Goal: Transaction & Acquisition: Purchase product/service

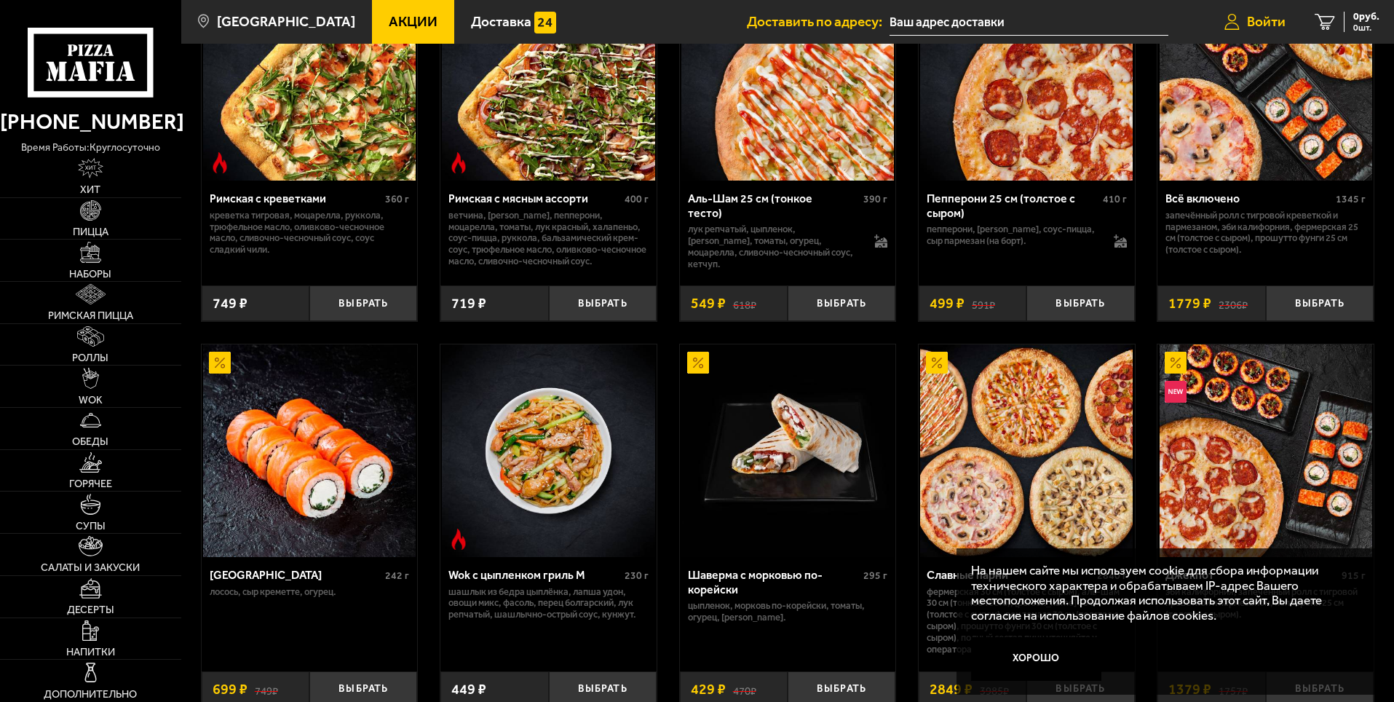
scroll to position [73, 0]
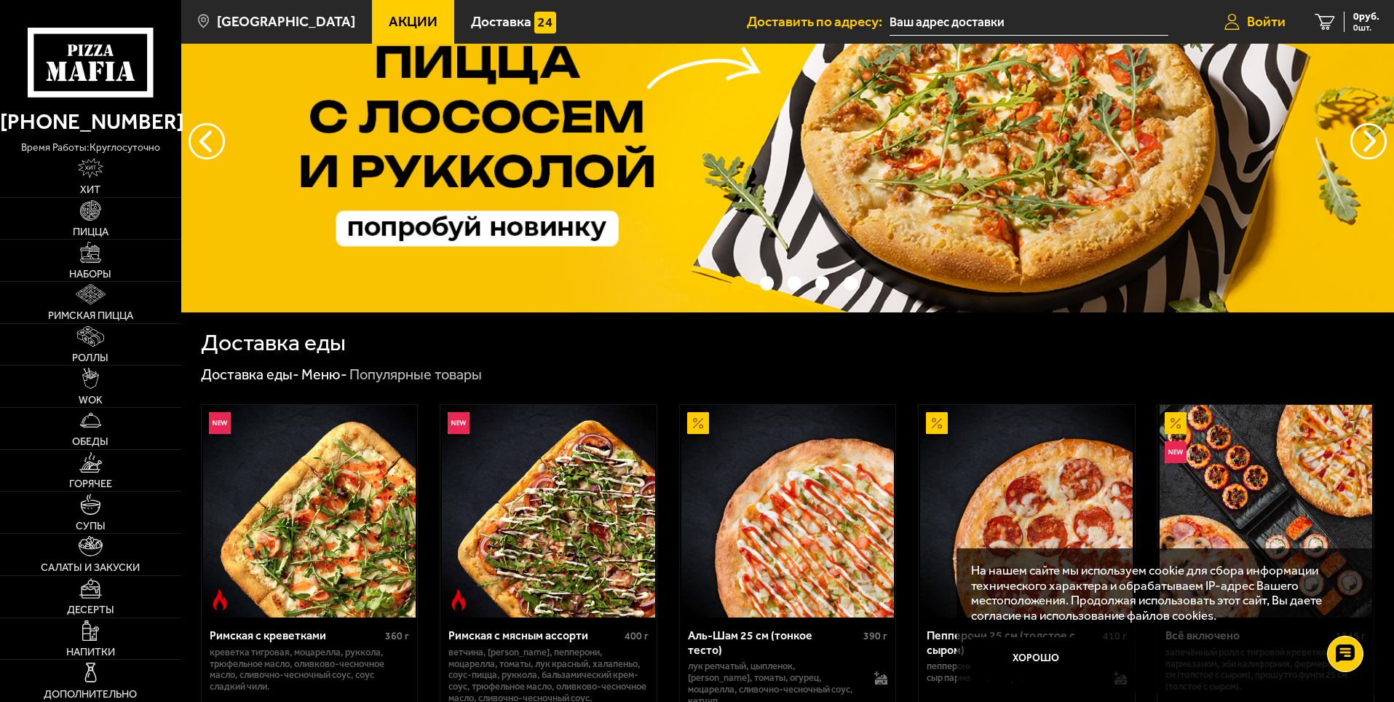
click at [1278, 31] on link "Войти" at bounding box center [1255, 22] width 90 height 44
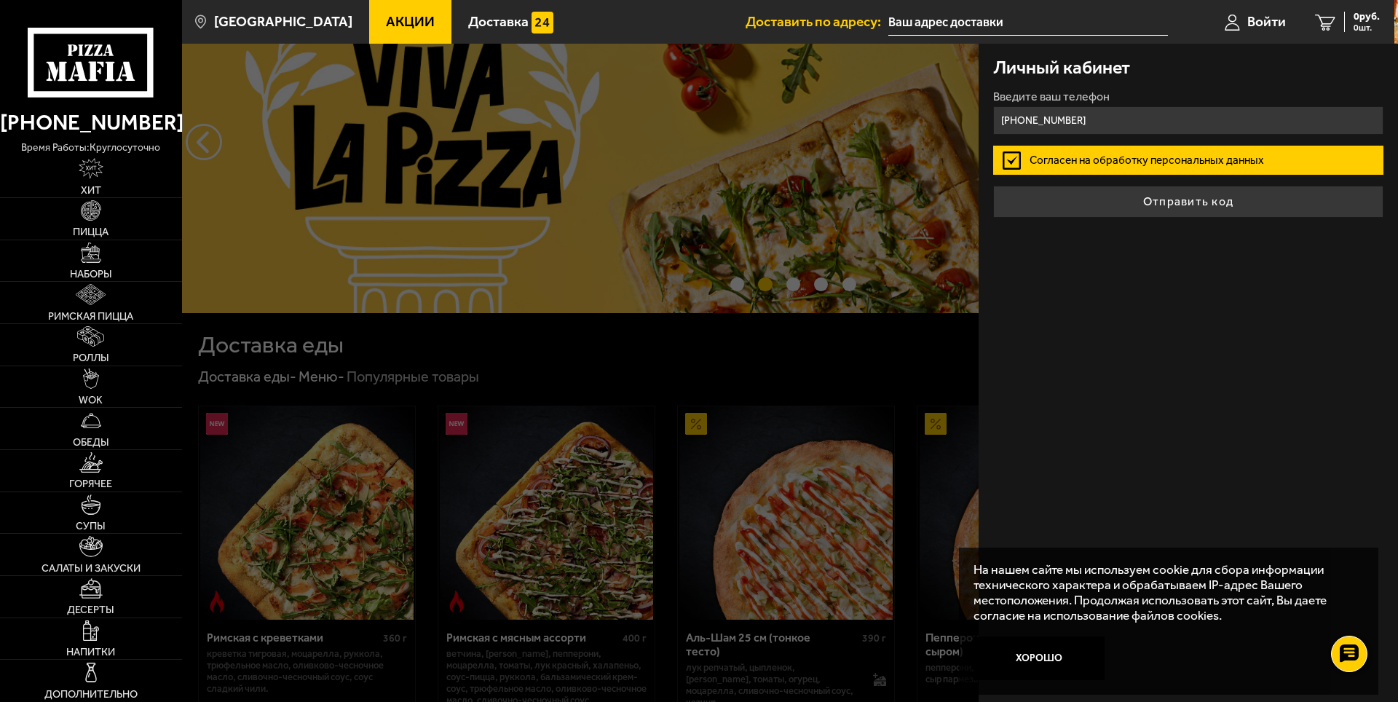
type input "[PHONE_NUMBER]"
click at [1166, 163] on label "Согласен на обработку персональных данных" at bounding box center [1188, 160] width 390 height 29
click at [0, 0] on input "Согласен на обработку персональных данных" at bounding box center [0, 0] width 0 height 0
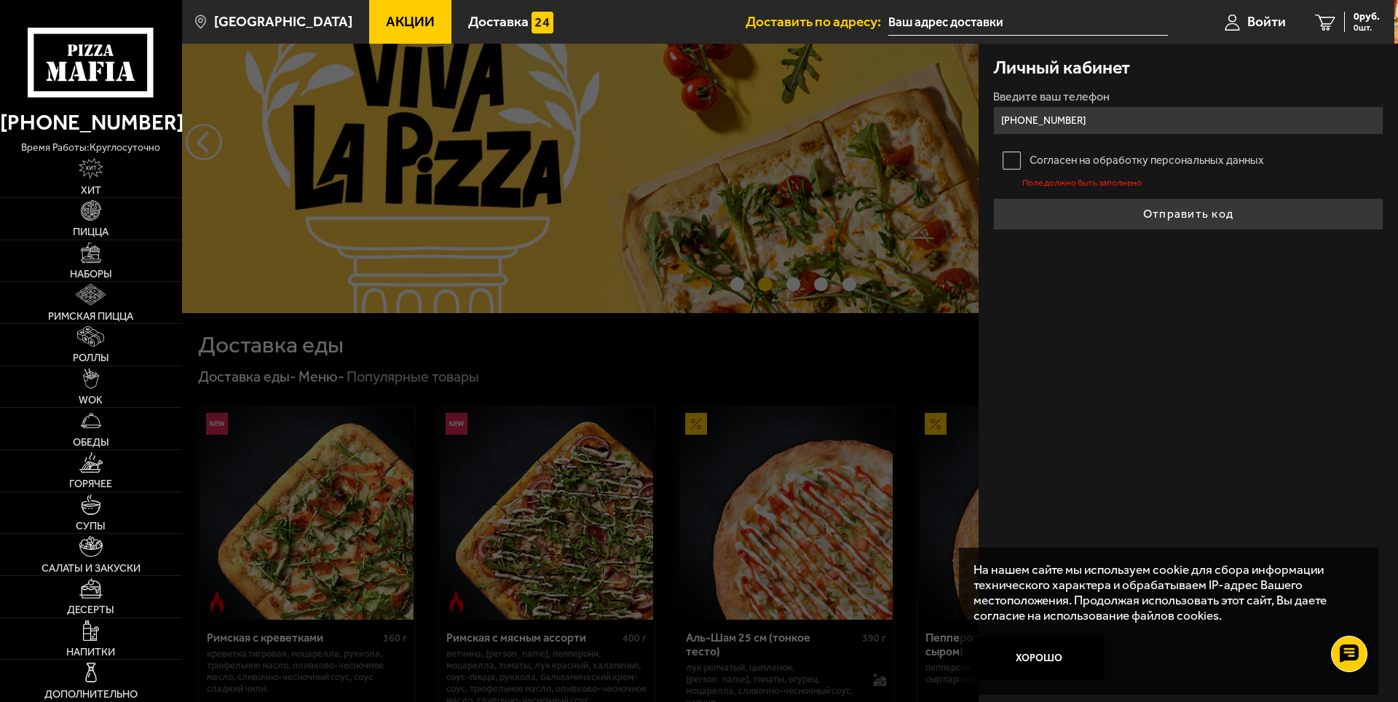
click at [1159, 159] on label "Согласен на обработку персональных данных" at bounding box center [1188, 160] width 390 height 29
click at [0, 0] on input "Согласен на обработку персональных данных" at bounding box center [0, 0] width 0 height 0
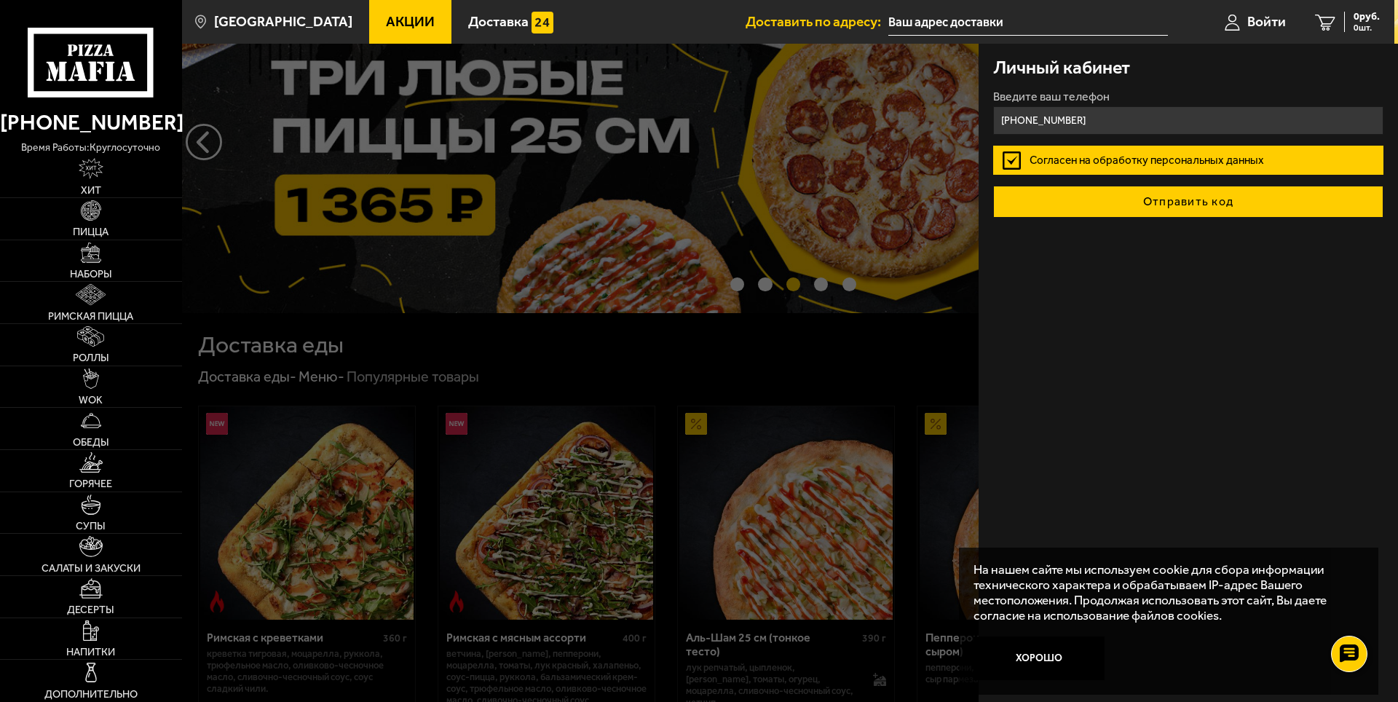
click at [1157, 202] on button "Отправить код" at bounding box center [1188, 202] width 390 height 32
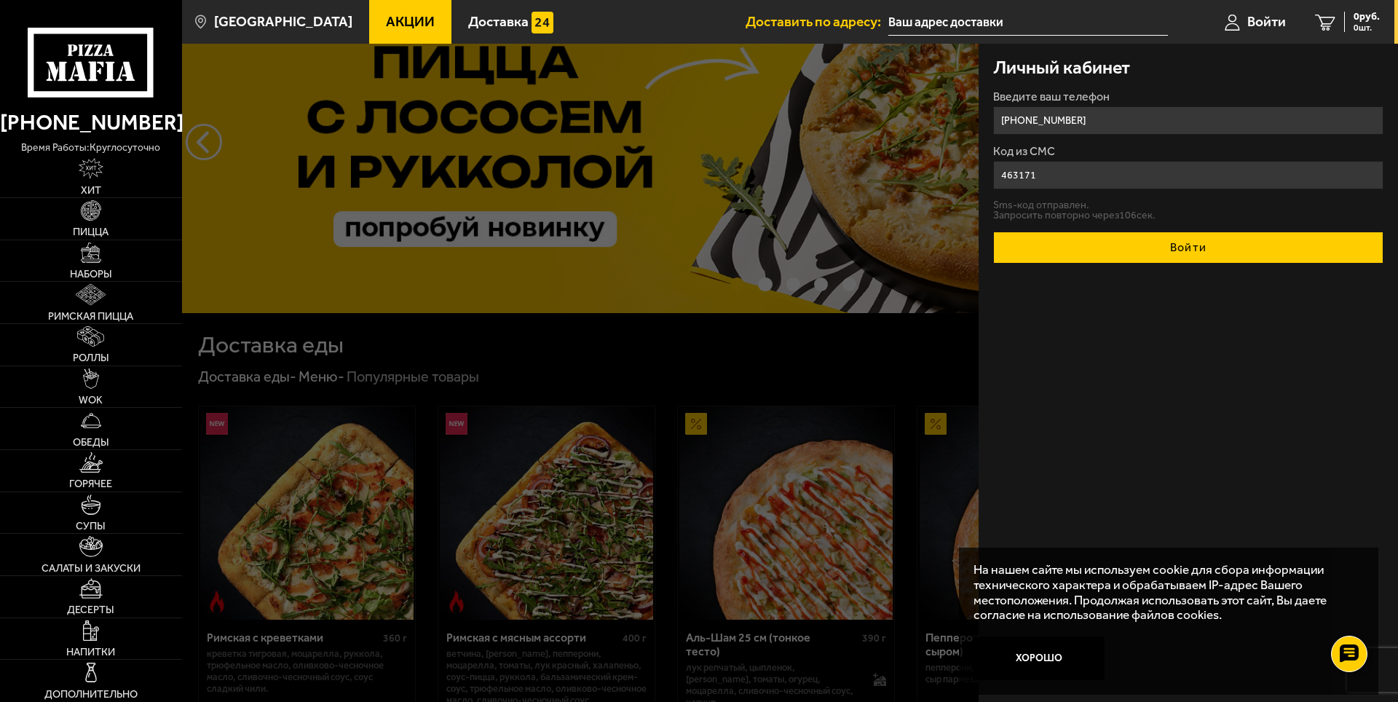
type input "463171"
click at [1151, 236] on button "Войти" at bounding box center [1188, 248] width 390 height 32
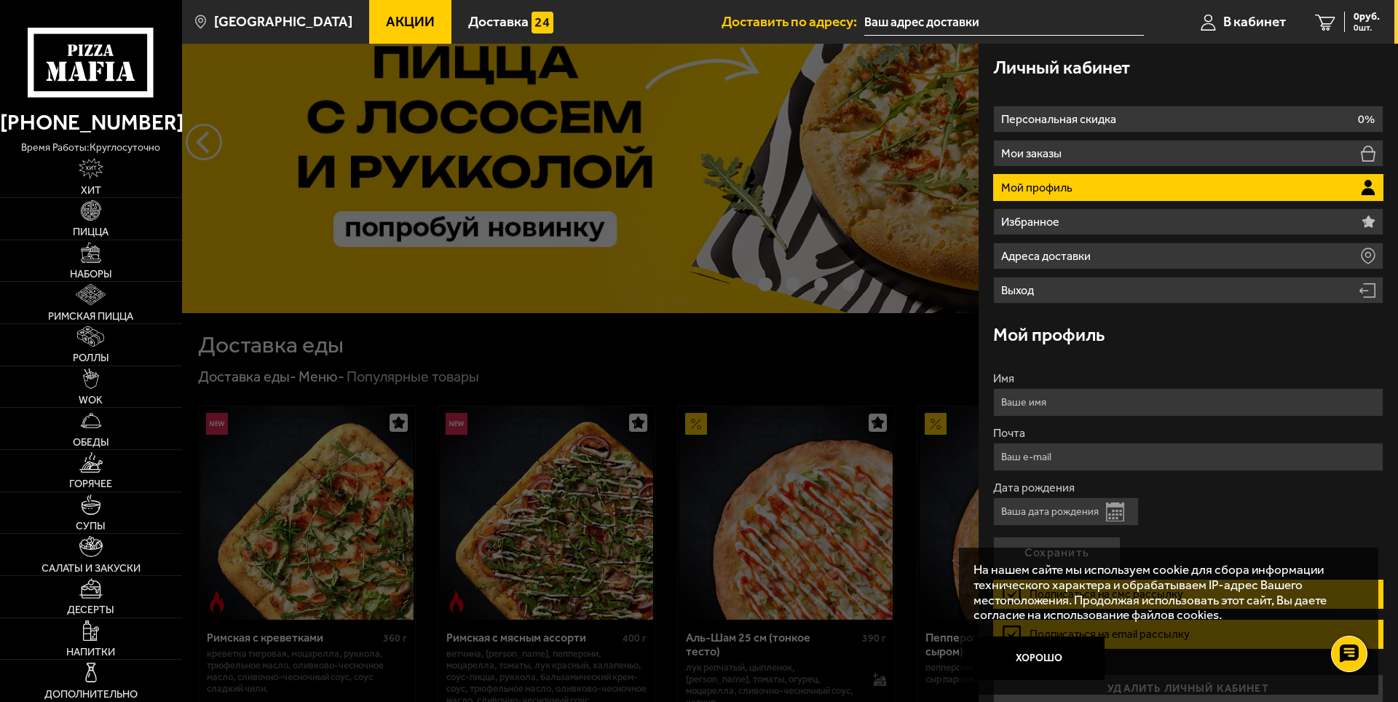
click at [856, 255] on div at bounding box center [881, 395] width 1398 height 702
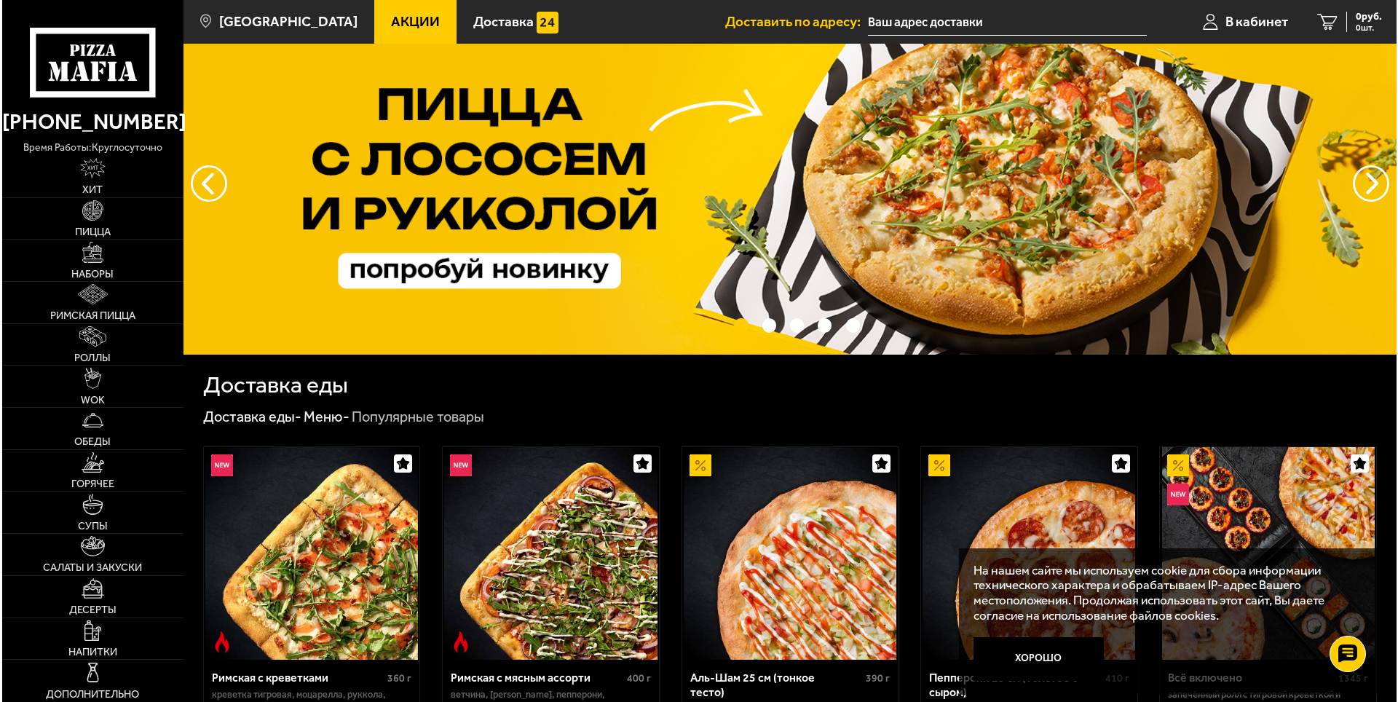
scroll to position [0, 0]
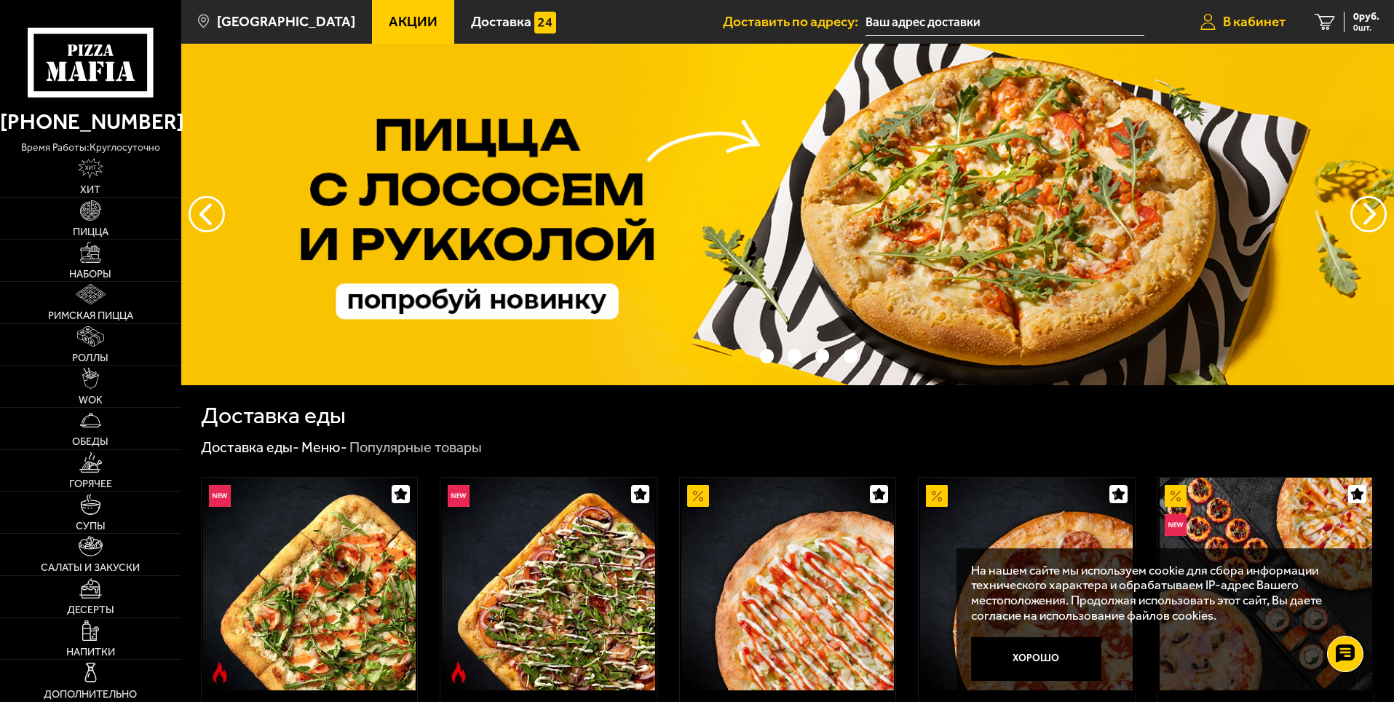
click at [1247, 25] on span "В кабинет" at bounding box center [1254, 22] width 63 height 14
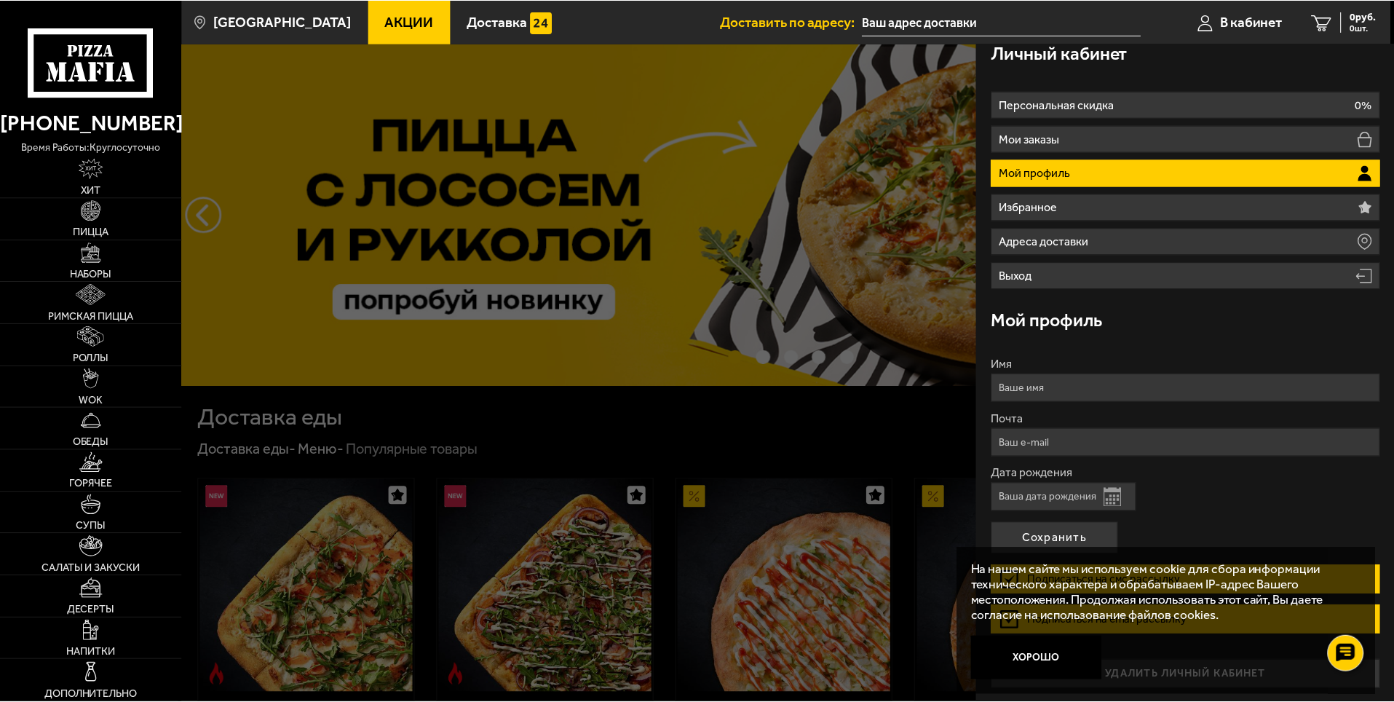
scroll to position [16, 0]
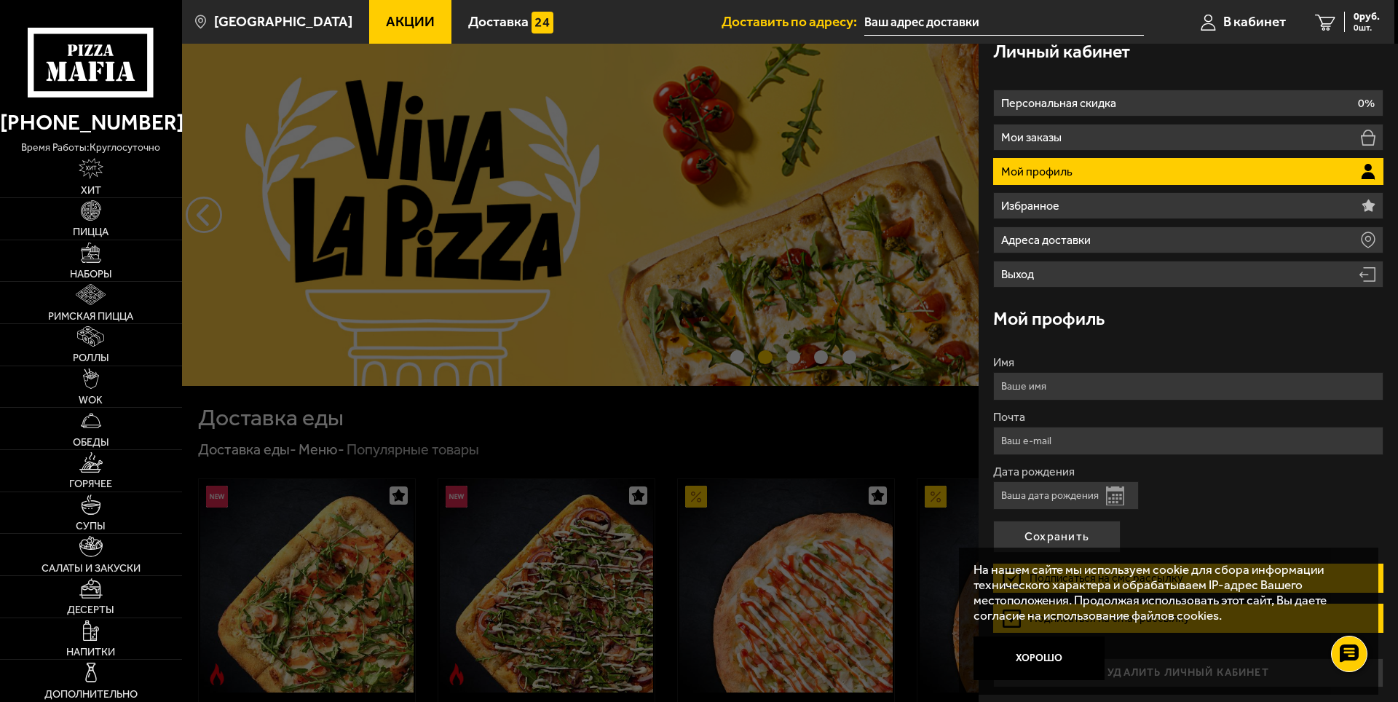
click at [1126, 385] on input "Имя" at bounding box center [1188, 386] width 390 height 28
type input "[PERSON_NAME]"
click at [1084, 437] on input "Почта" at bounding box center [1188, 441] width 390 height 28
type input "[EMAIL_ADDRESS][DOMAIN_NAME]"
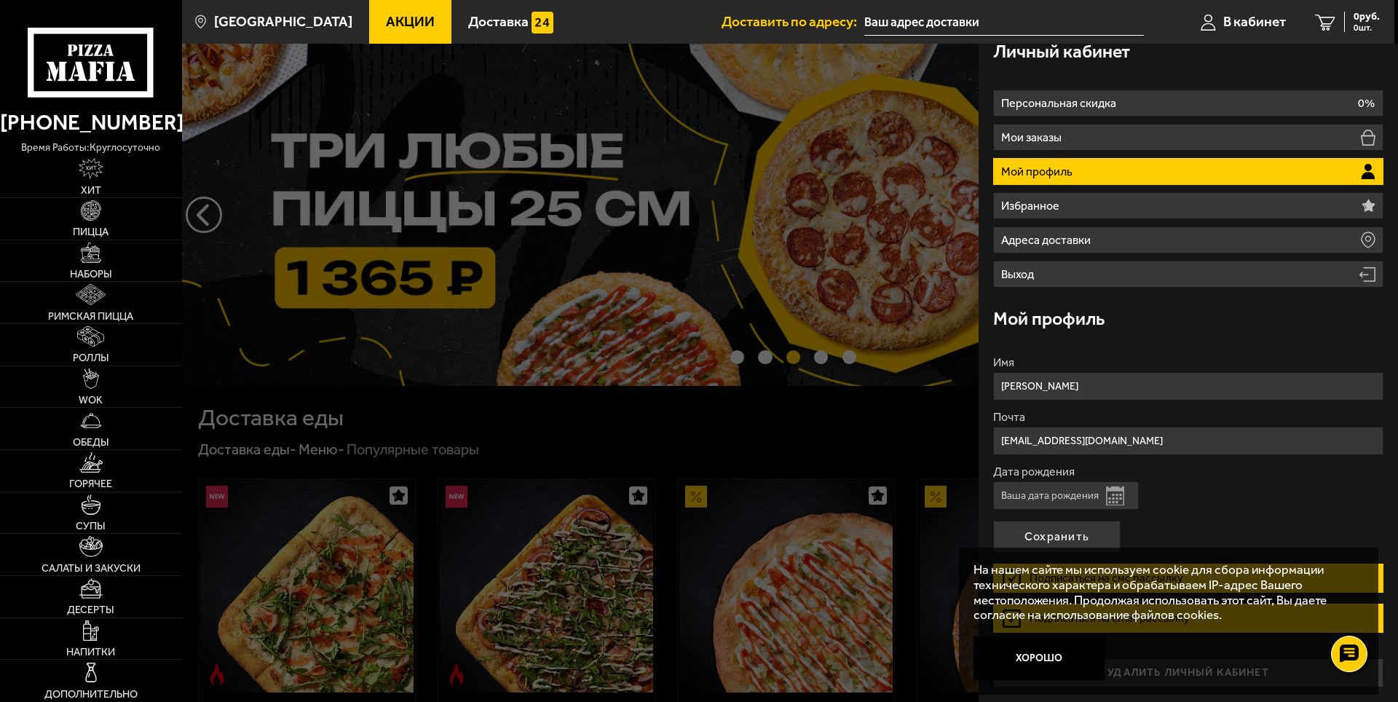
click at [1078, 499] on input "Дата рождения" at bounding box center [1066, 495] width 146 height 28
type input "[DATE]"
click at [1073, 550] on div "На нашем сайте мы используем cookie для сбора информации технического характера…" at bounding box center [1168, 621] width 419 height 147
click at [1075, 546] on button "Сохранить" at bounding box center [1056, 537] width 127 height 32
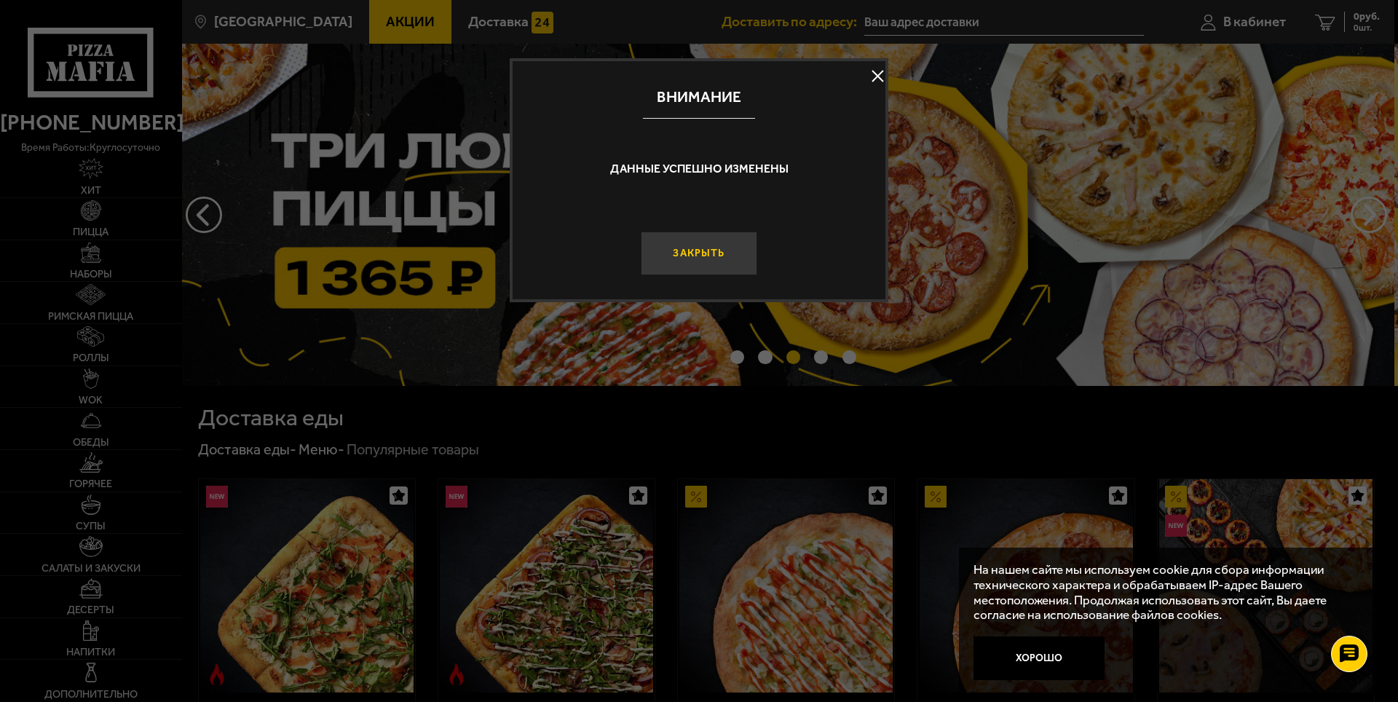
click at [727, 256] on button "Закрыть" at bounding box center [699, 254] width 117 height 44
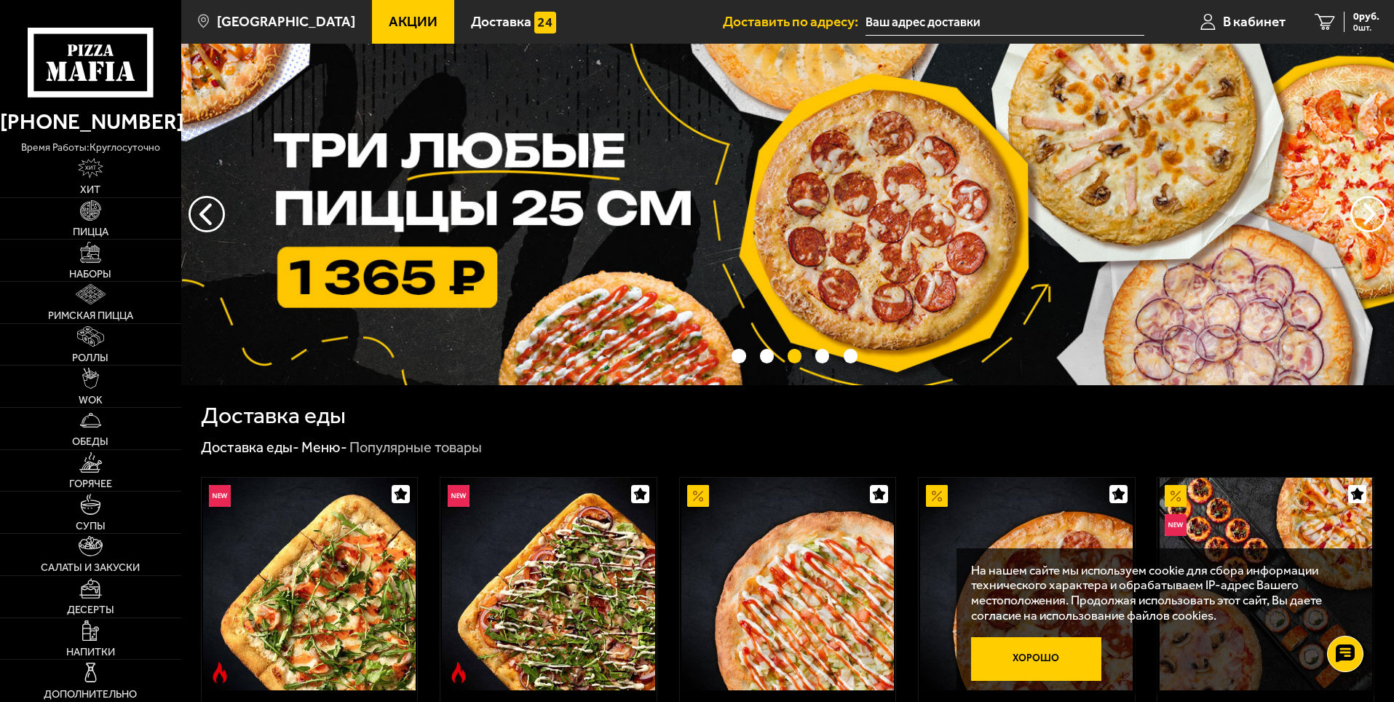
click at [1051, 660] on button "Хорошо" at bounding box center [1036, 659] width 131 height 44
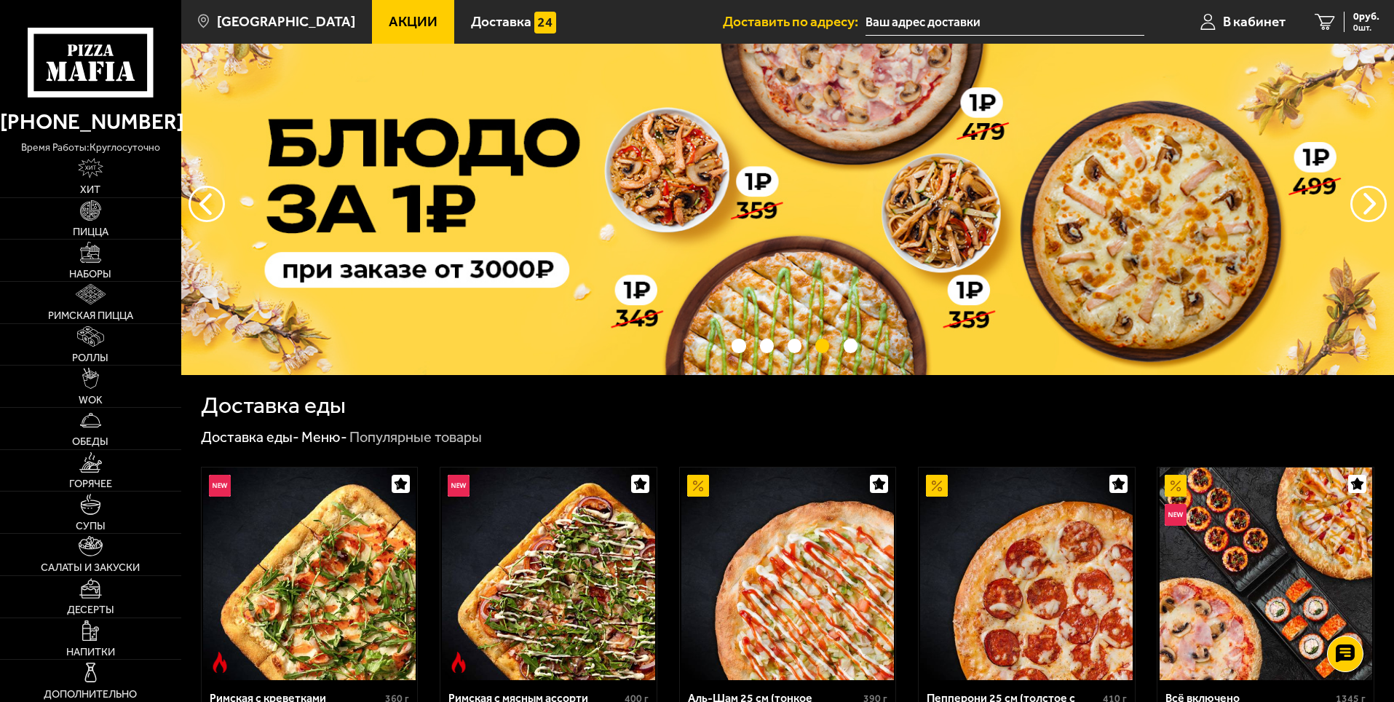
scroll to position [0, 0]
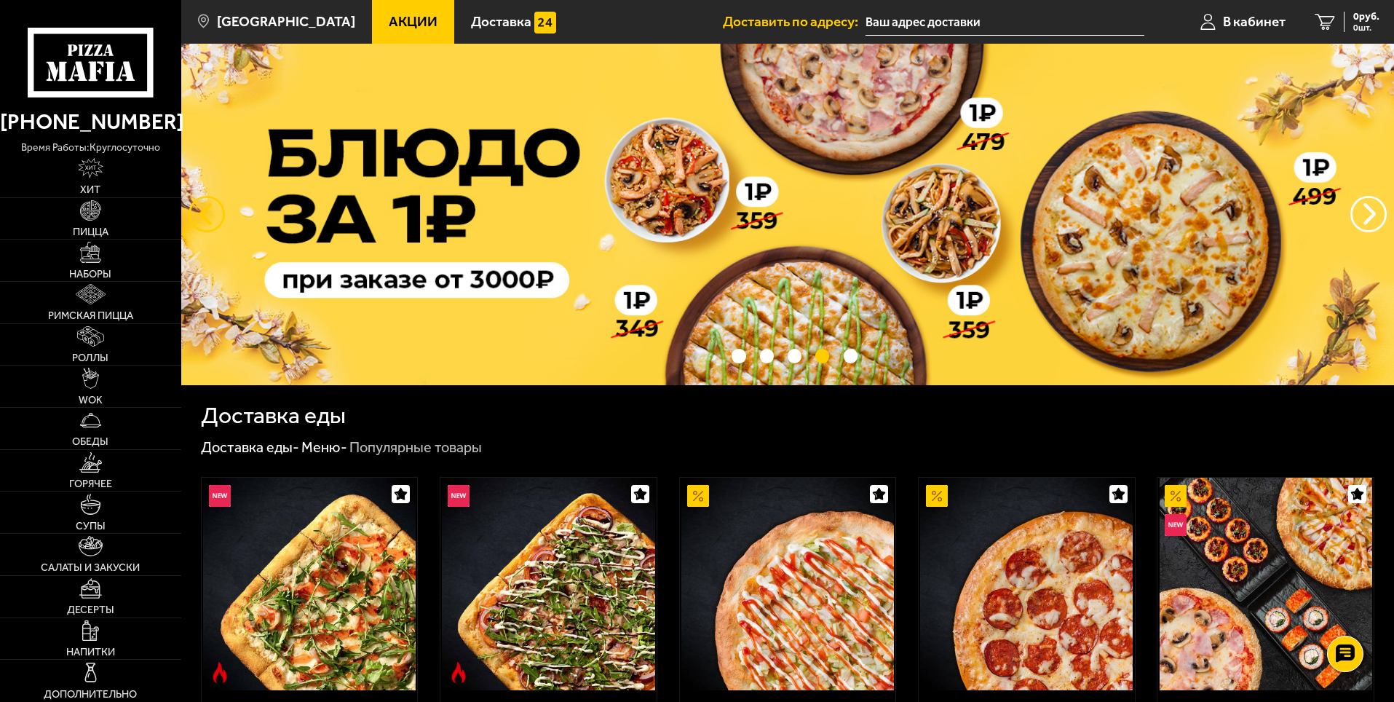
click at [213, 209] on button "следующий" at bounding box center [207, 214] width 36 height 36
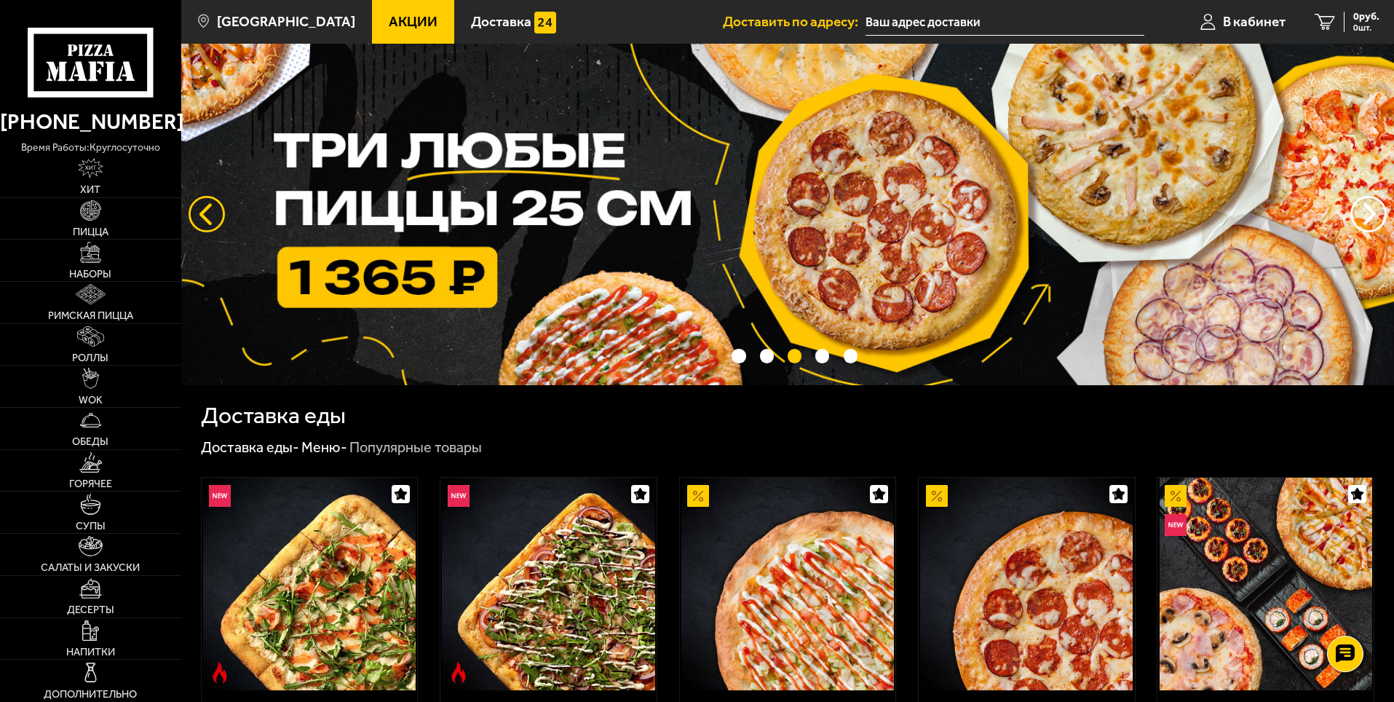
click at [209, 210] on button "следующий" at bounding box center [207, 214] width 36 height 36
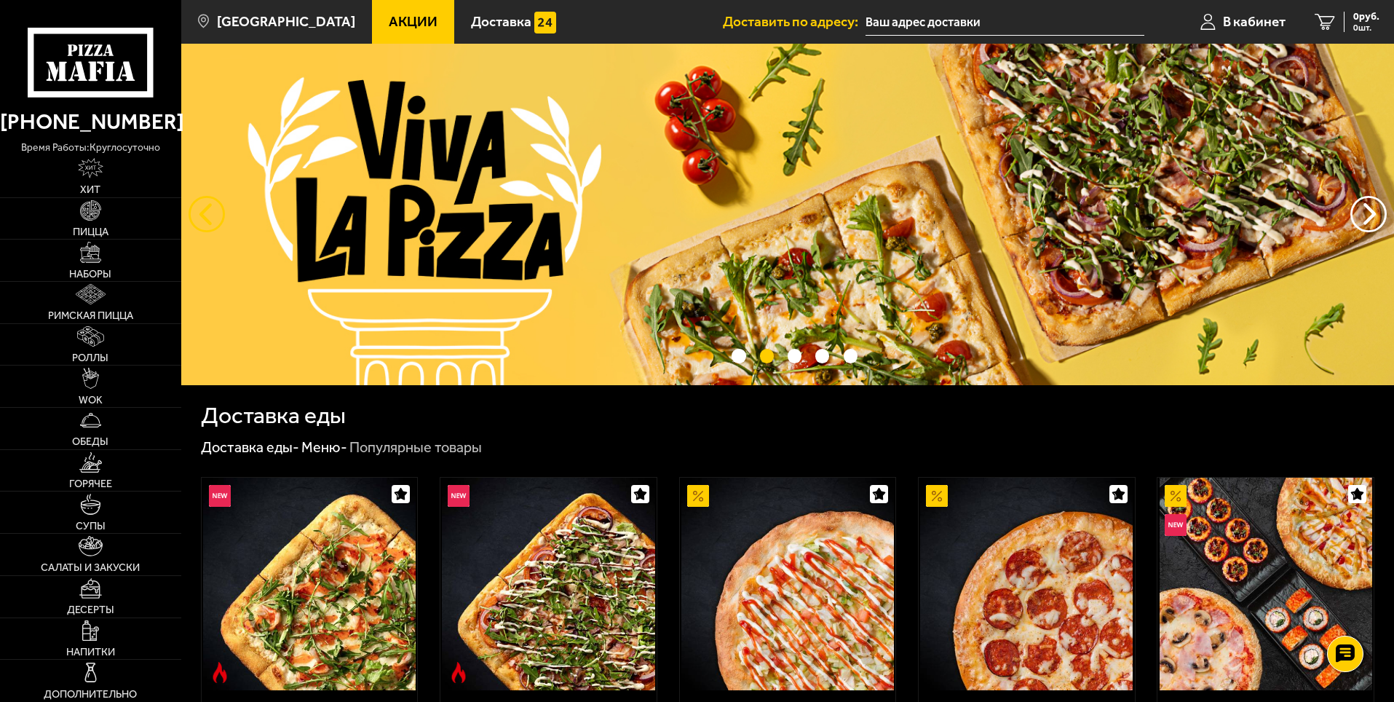
click at [211, 211] on button "следующий" at bounding box center [207, 214] width 36 height 36
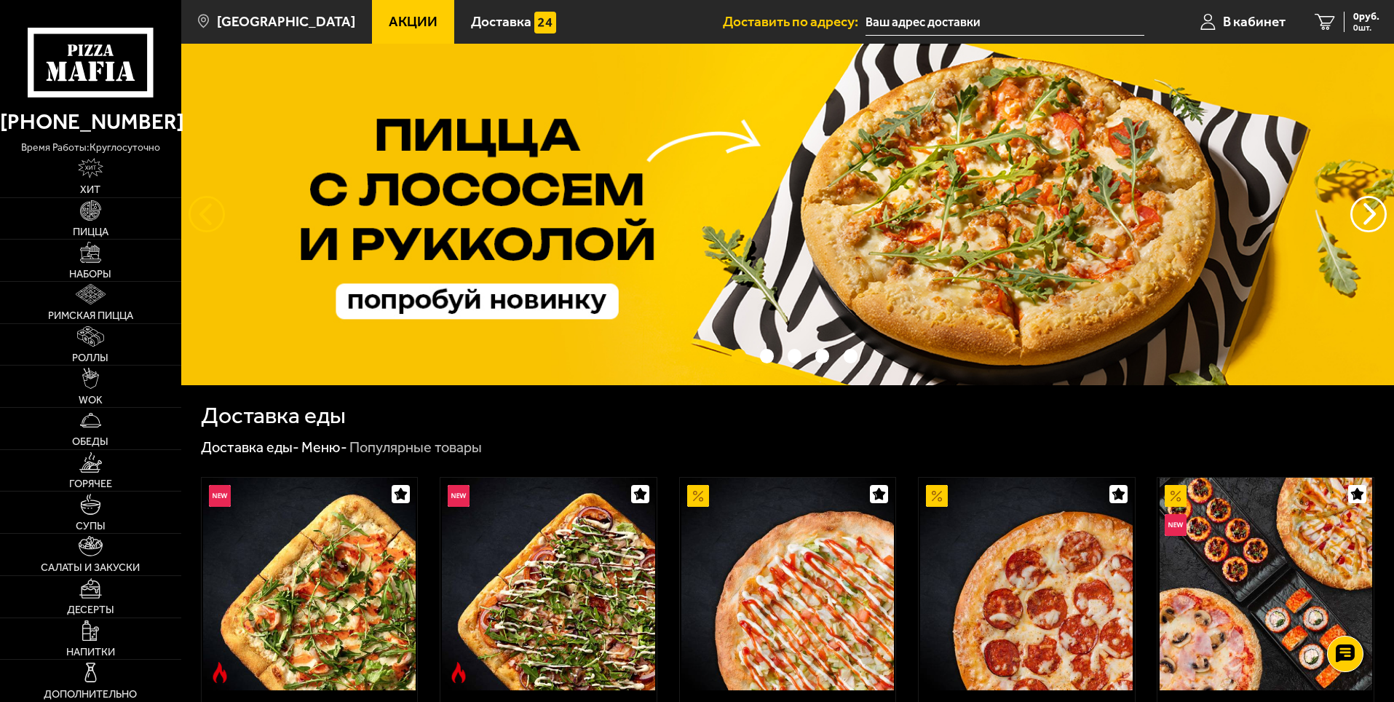
click at [211, 211] on button "следующий" at bounding box center [207, 214] width 36 height 36
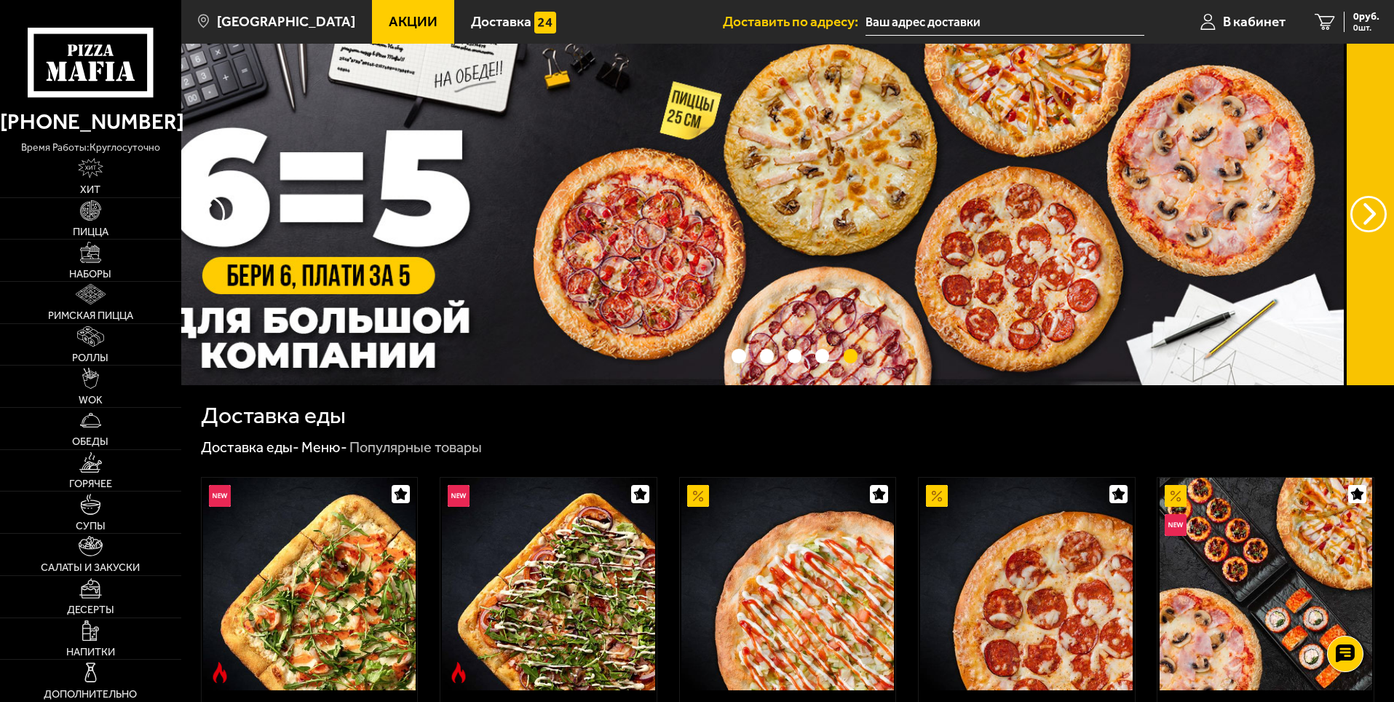
click at [388, 217] on img at bounding box center [737, 215] width 1213 height 342
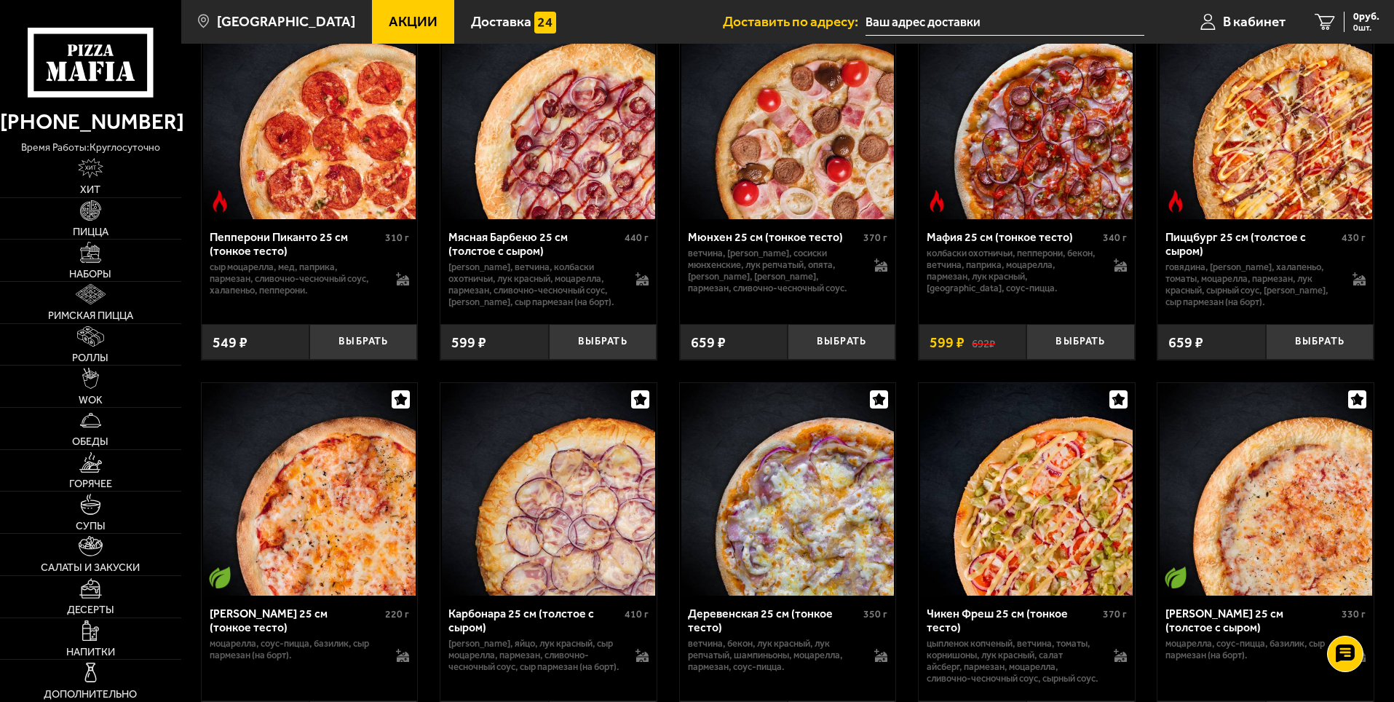
scroll to position [510, 0]
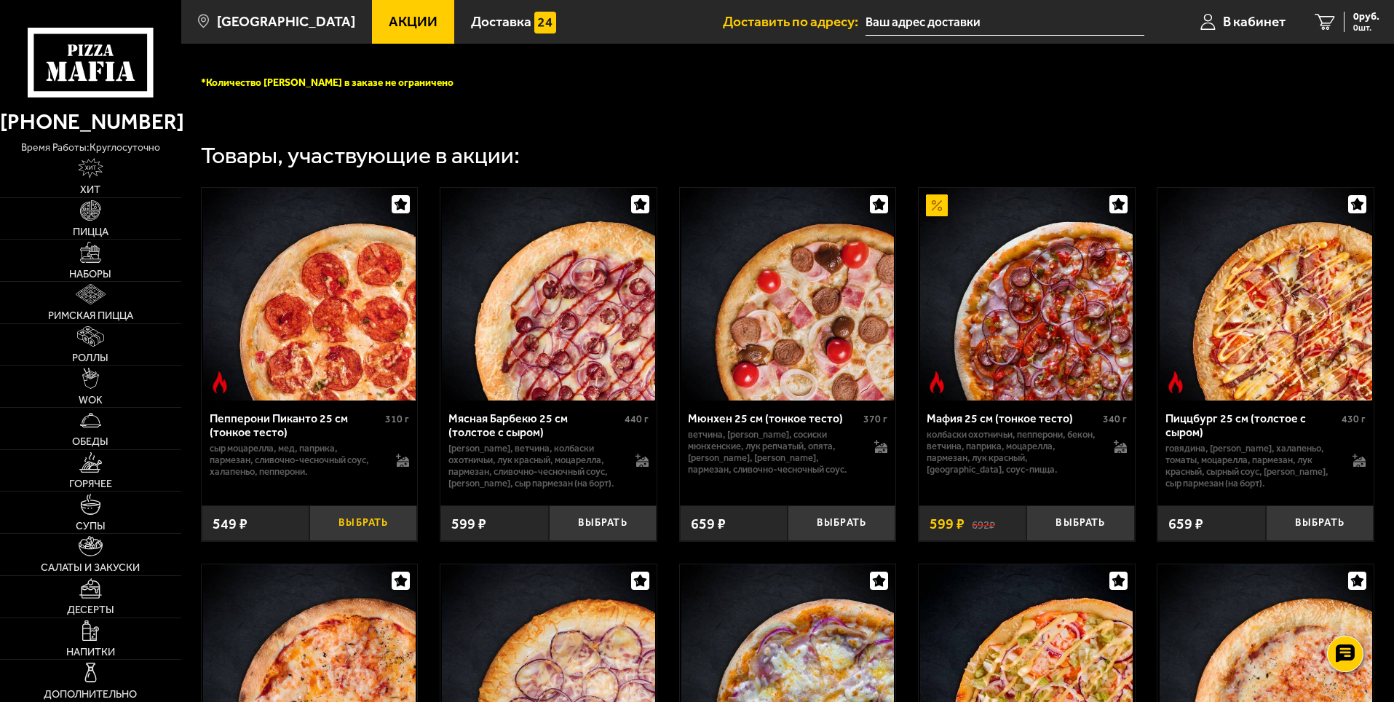
click at [375, 526] on button "Выбрать" at bounding box center [363, 523] width 108 height 36
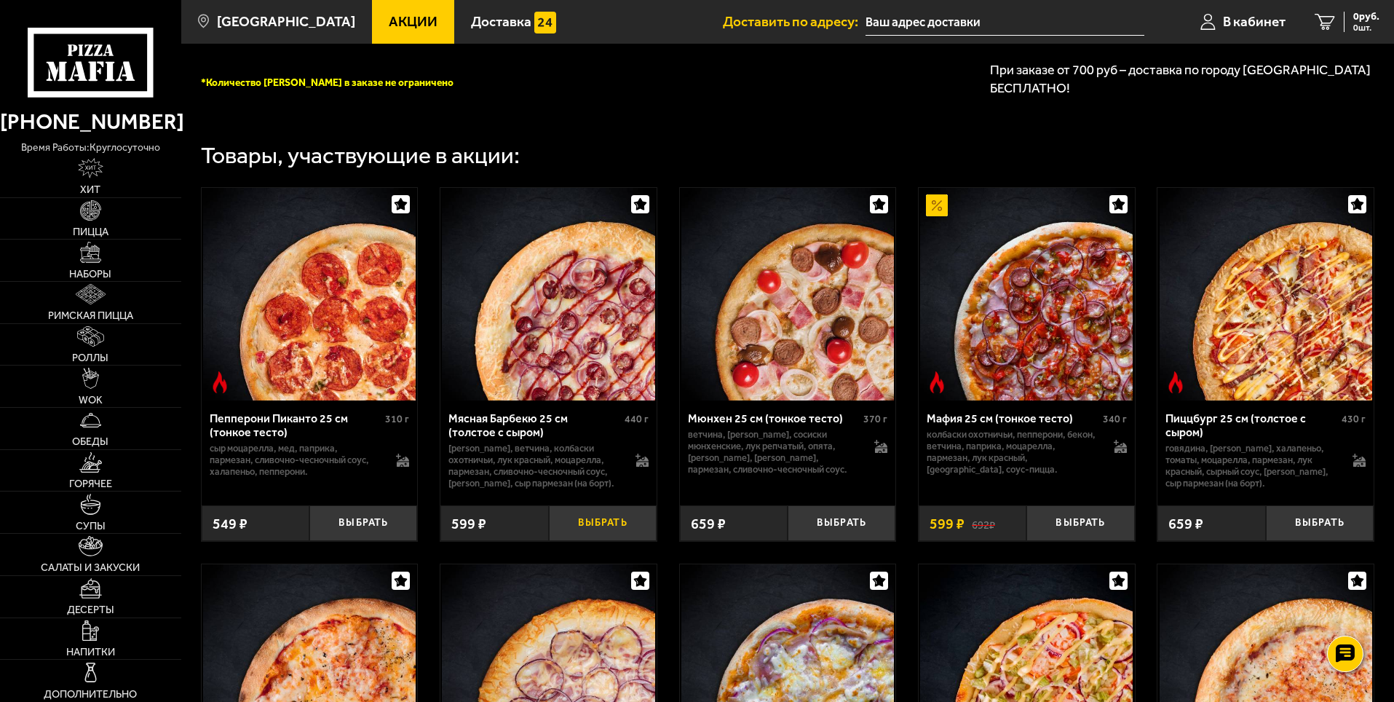
click at [631, 533] on button "Выбрать" at bounding box center [603, 523] width 108 height 36
click at [823, 532] on button "Выбрать" at bounding box center [842, 523] width 108 height 36
click at [1084, 520] on button "Выбрать" at bounding box center [1081, 523] width 108 height 36
click at [1328, 528] on button "Выбрать" at bounding box center [1320, 523] width 108 height 36
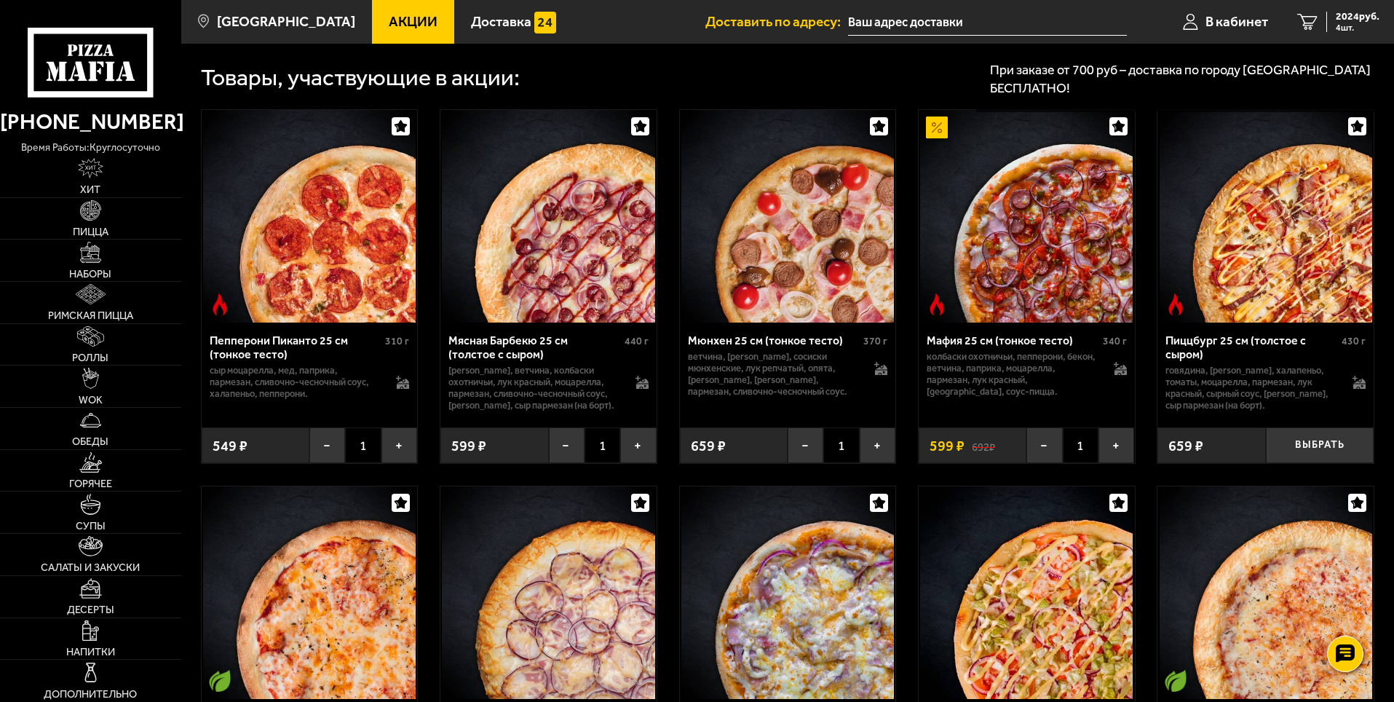
scroll to position [874, 0]
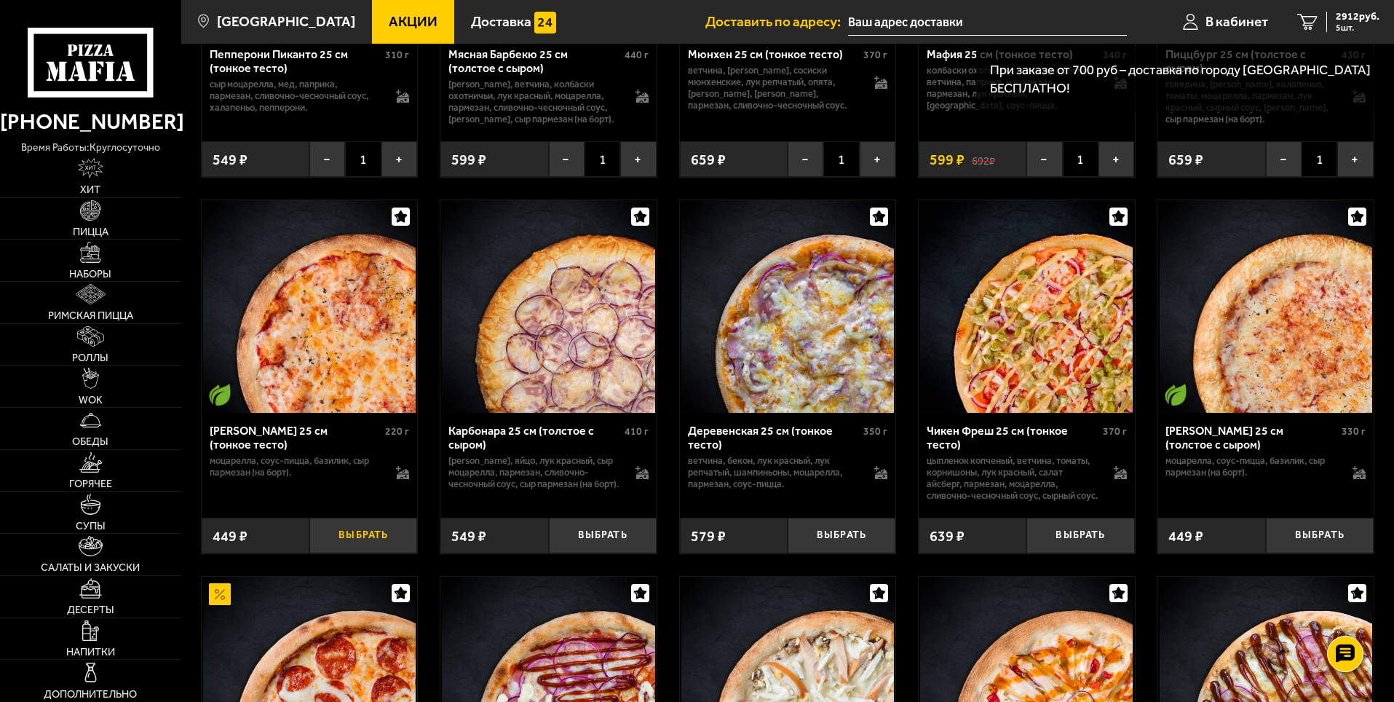
click at [361, 553] on button "Выбрать" at bounding box center [363, 536] width 108 height 36
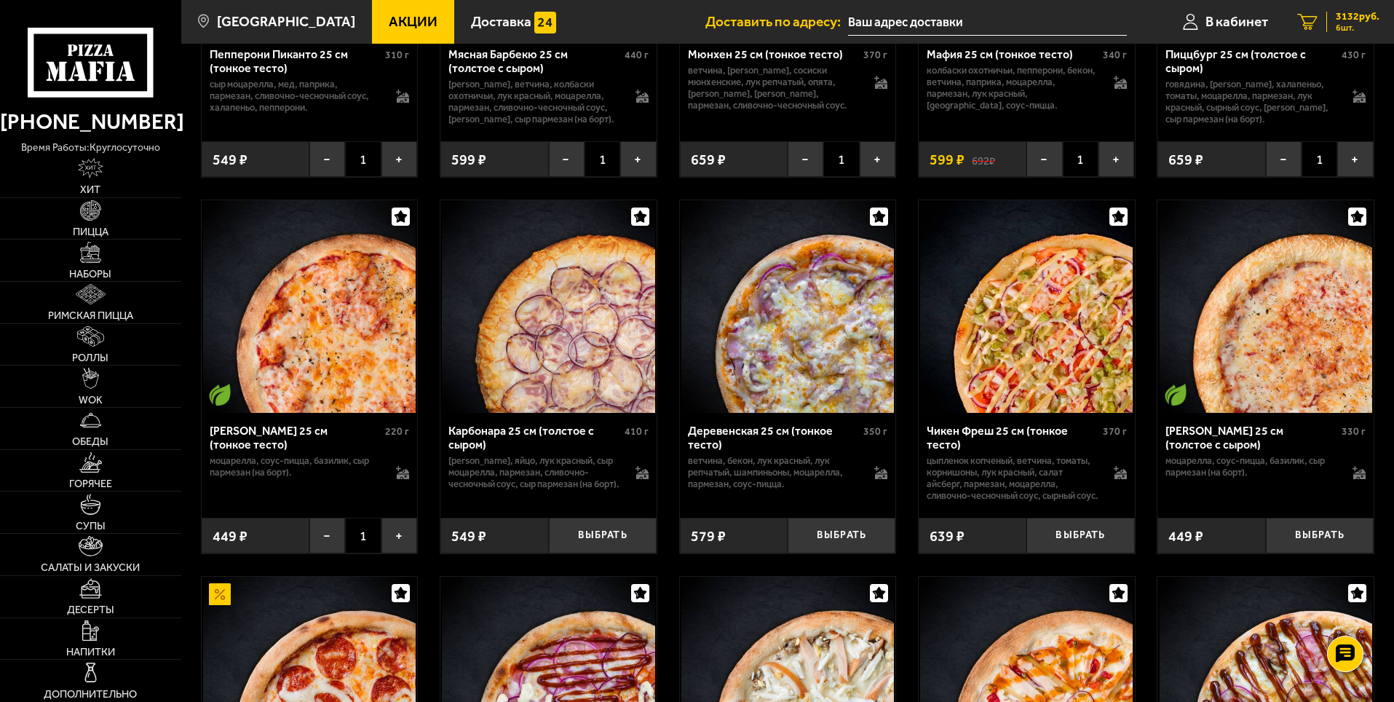
click at [1316, 24] on icon "6" at bounding box center [1308, 22] width 20 height 17
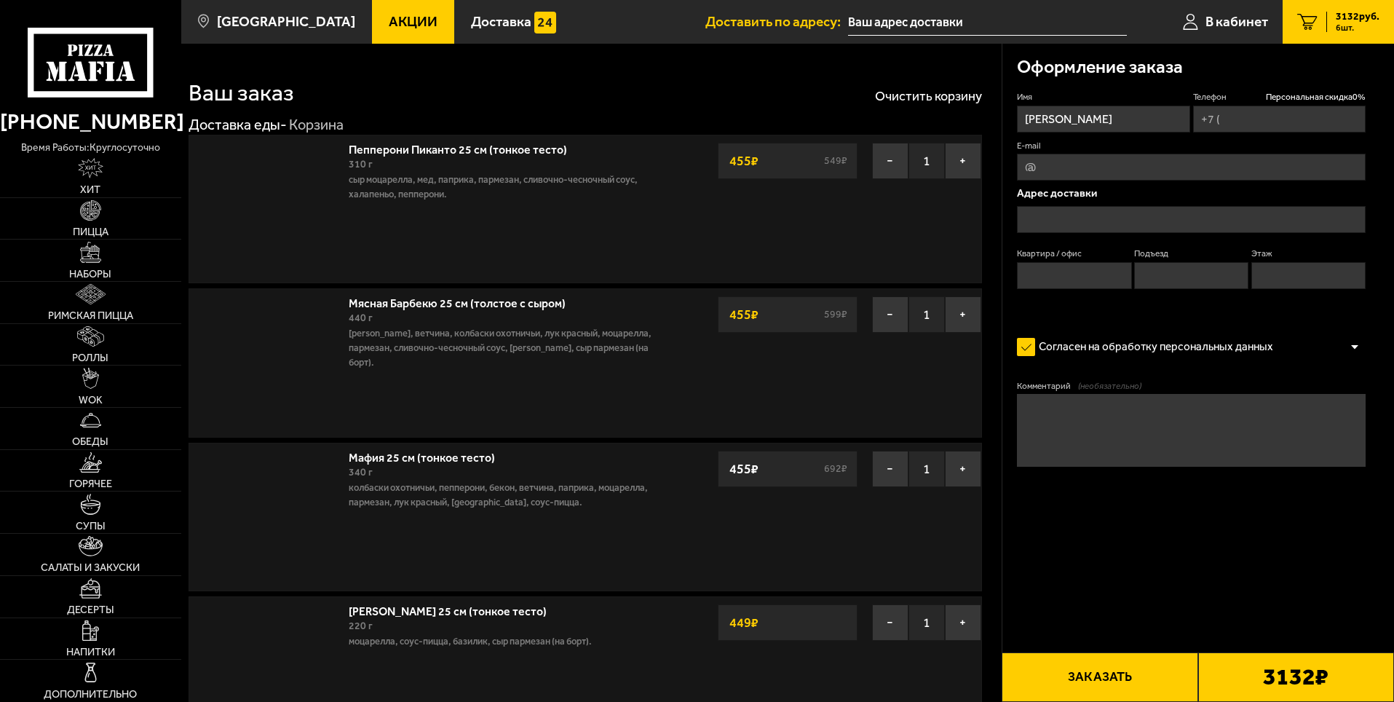
type input "[PHONE_NUMBER]"
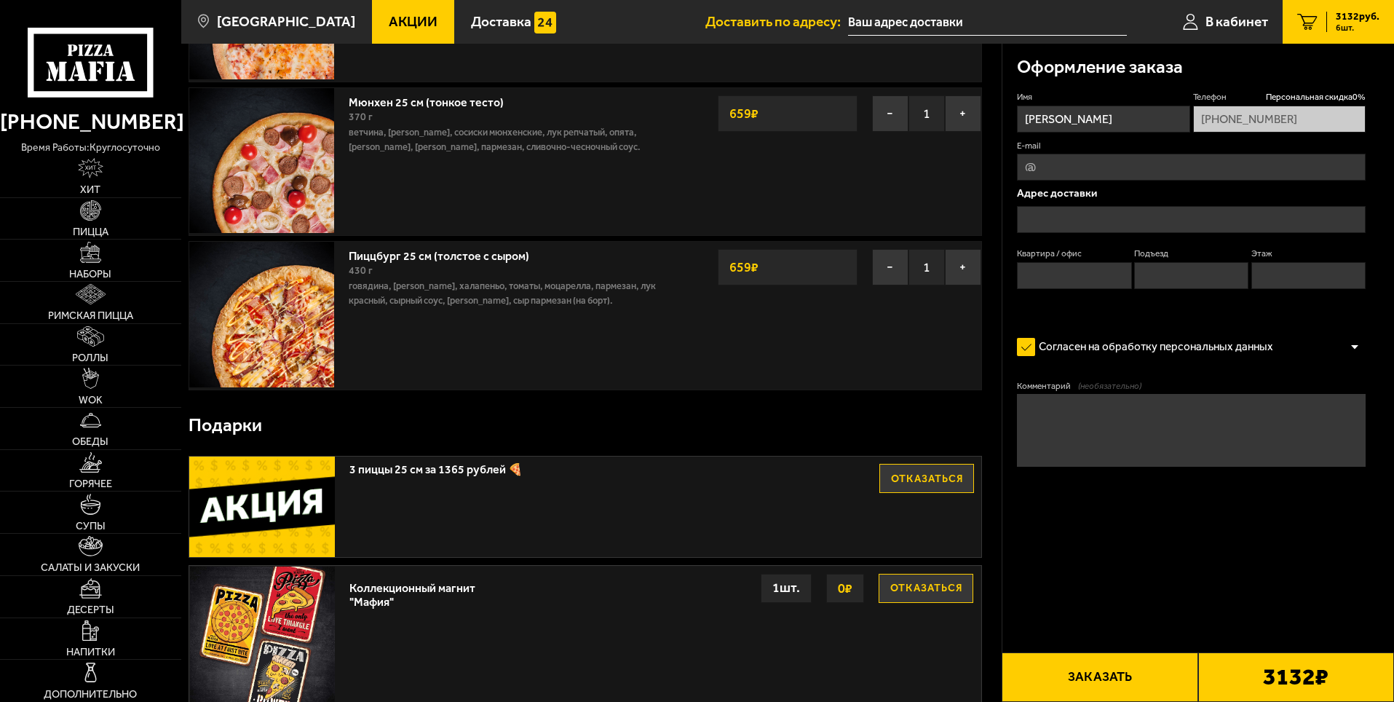
scroll to position [655, 0]
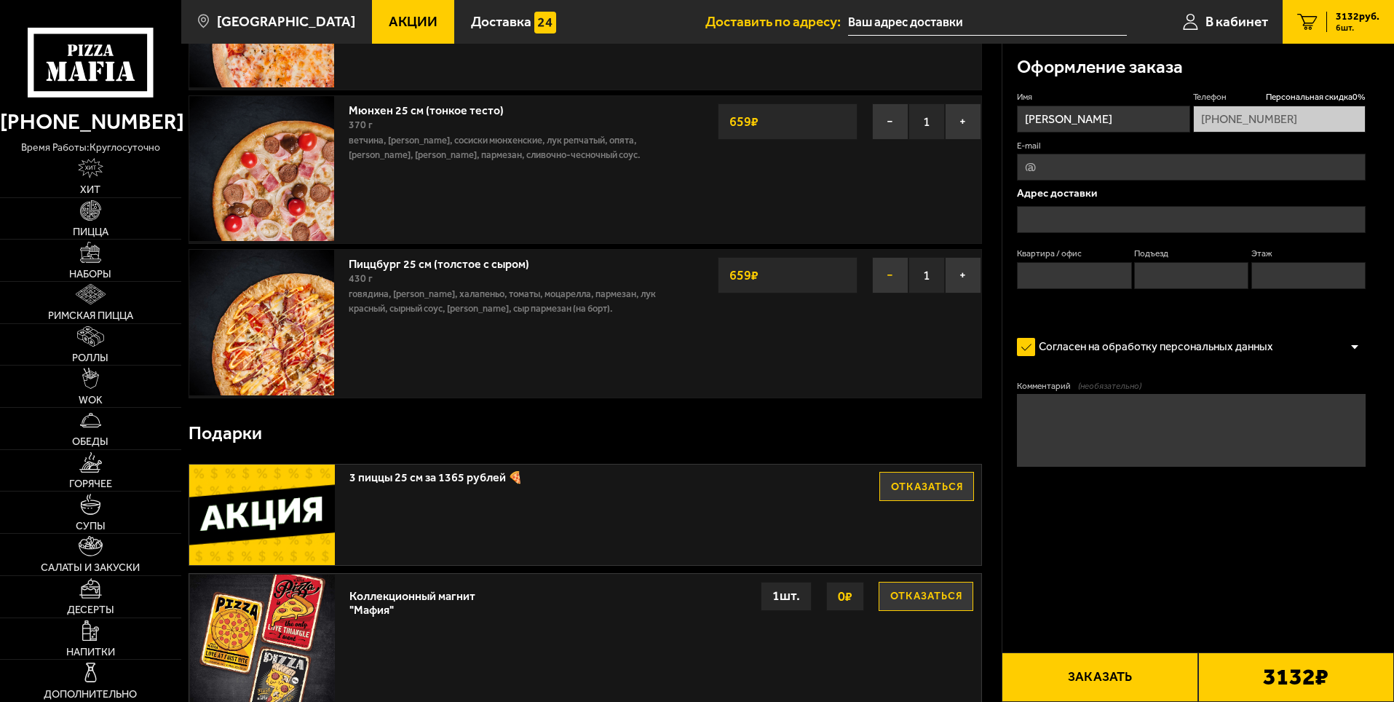
click at [901, 280] on button "−" at bounding box center [890, 275] width 36 height 36
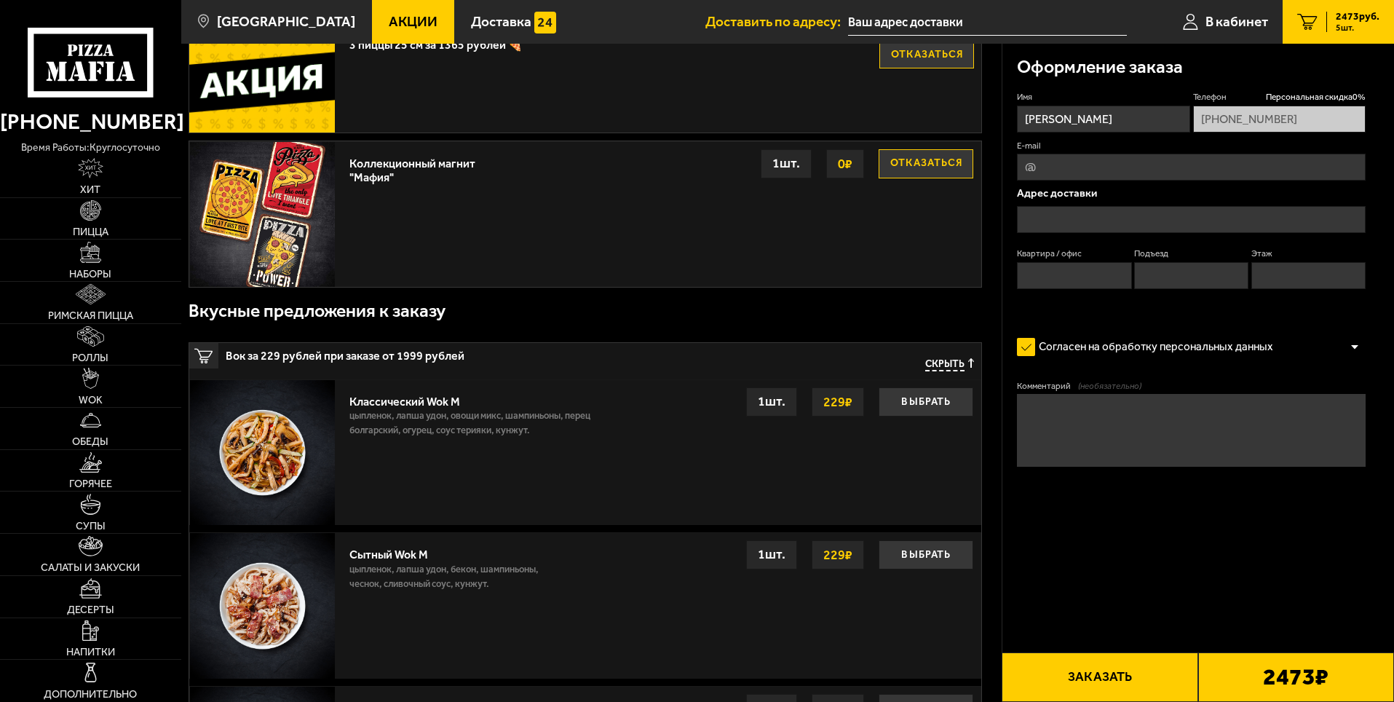
scroll to position [874, 0]
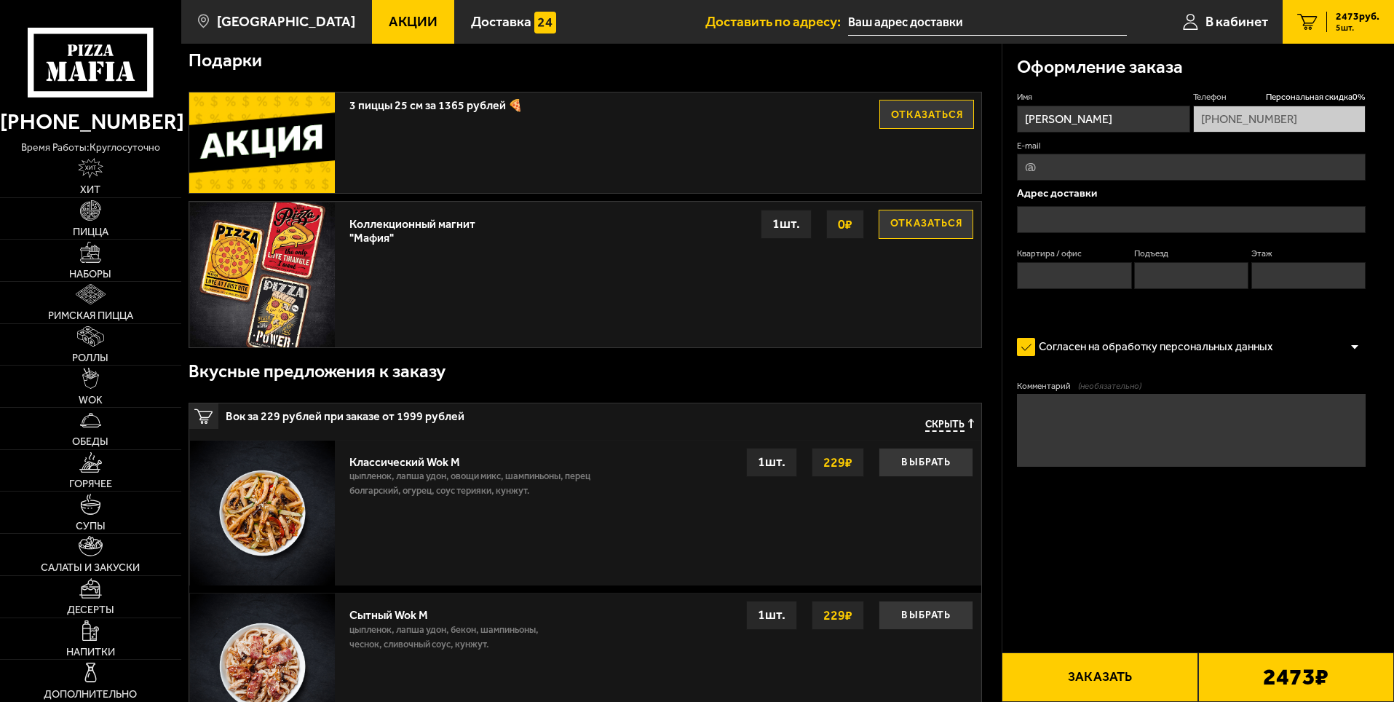
click at [665, 155] on div "3 пиццы 25 см за 1365 рублей 🍕 Отказаться" at bounding box center [585, 142] width 792 height 100
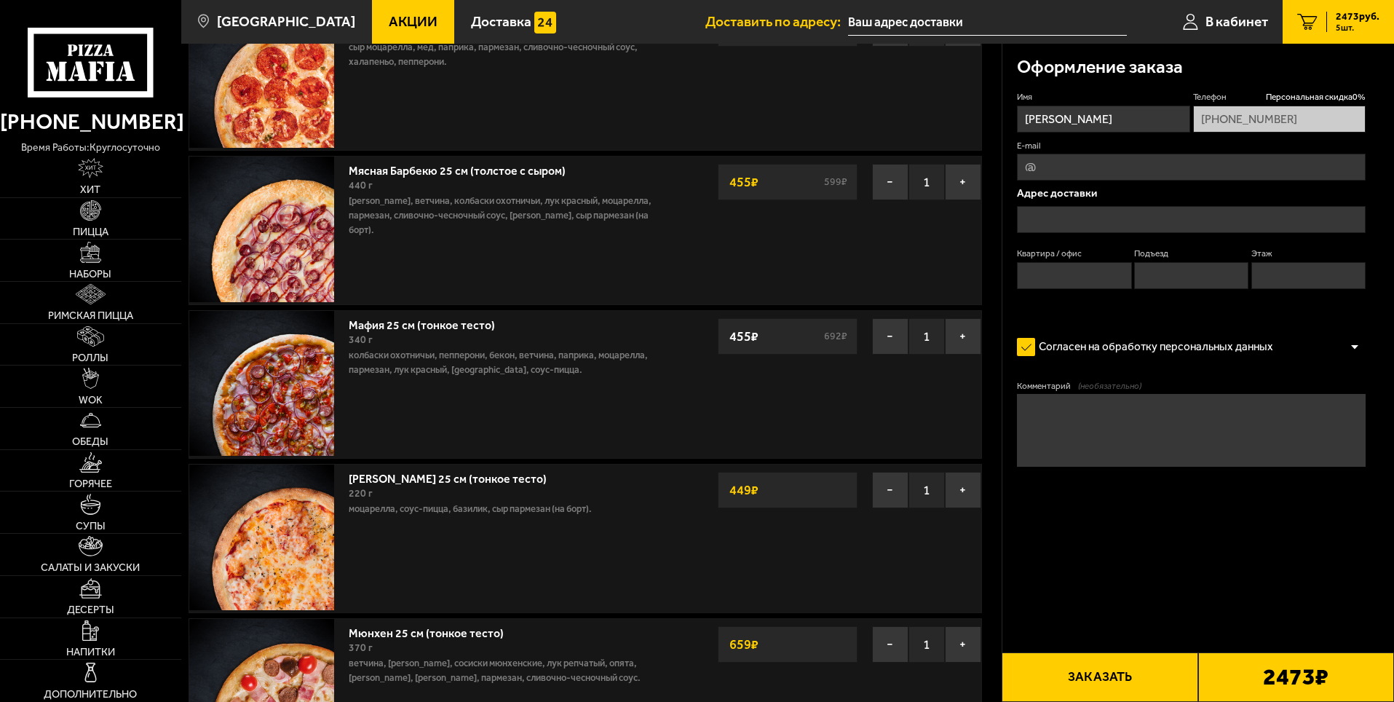
scroll to position [73, 0]
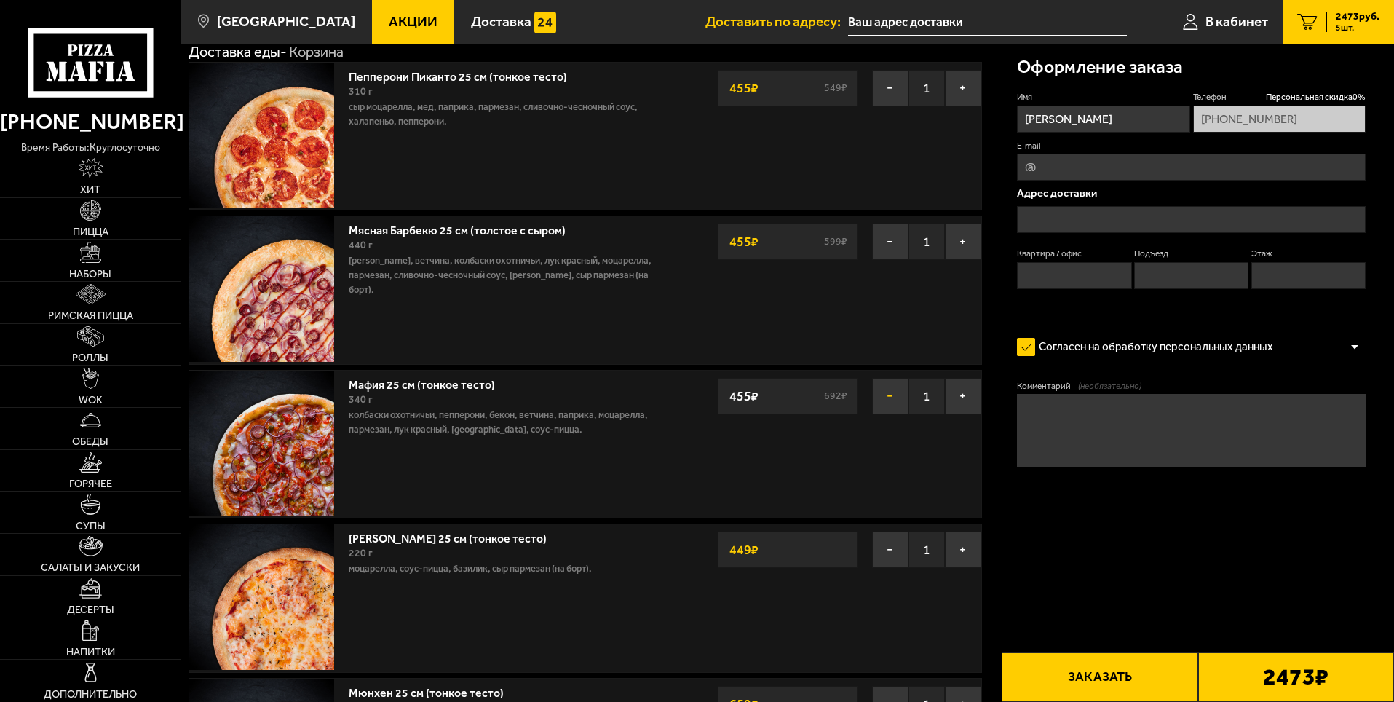
click at [883, 408] on button "−" at bounding box center [890, 396] width 36 height 36
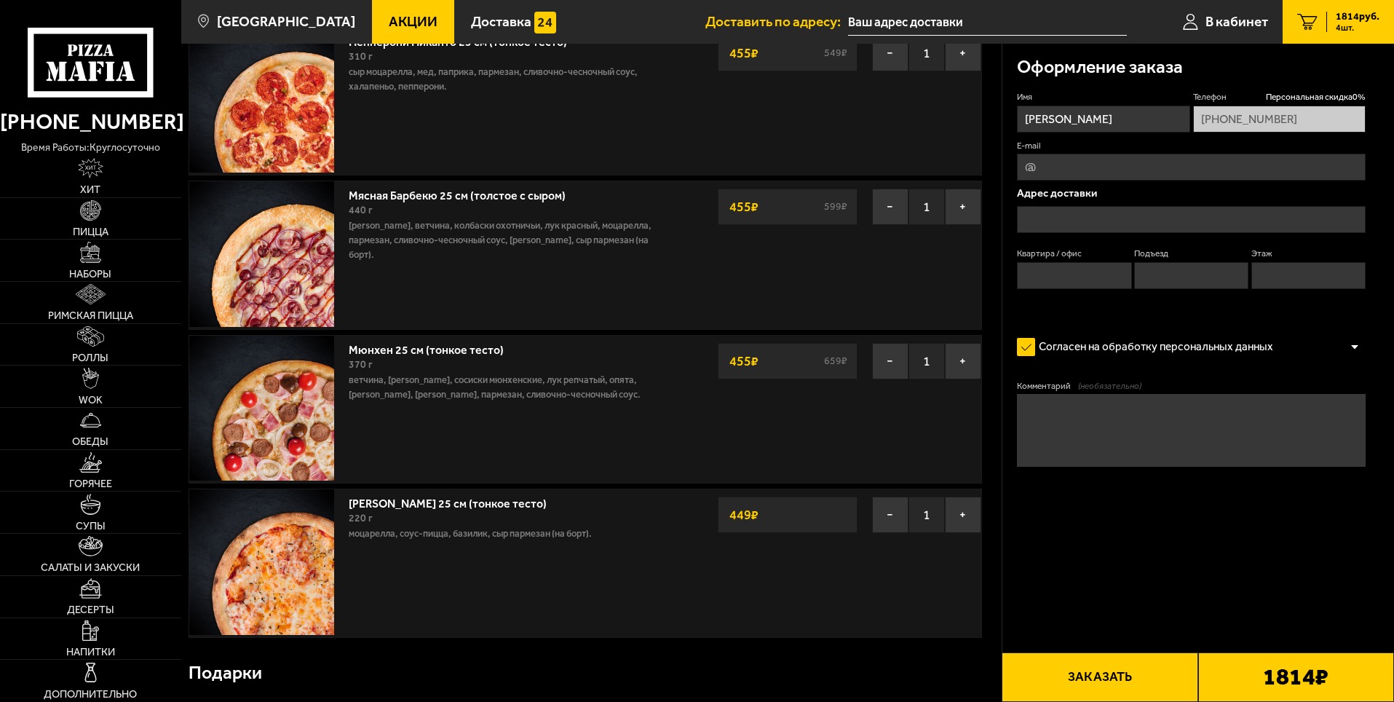
scroll to position [0, 0]
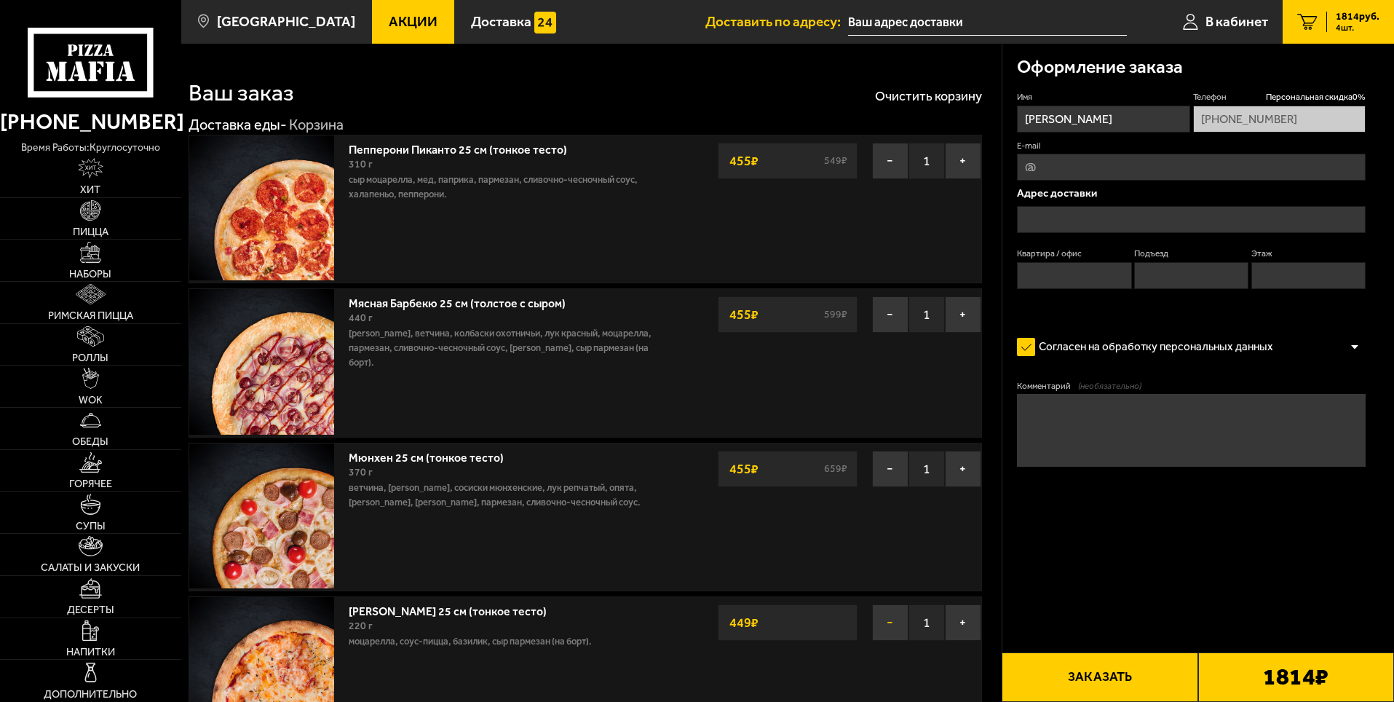
click at [895, 629] on button "−" at bounding box center [890, 622] width 36 height 36
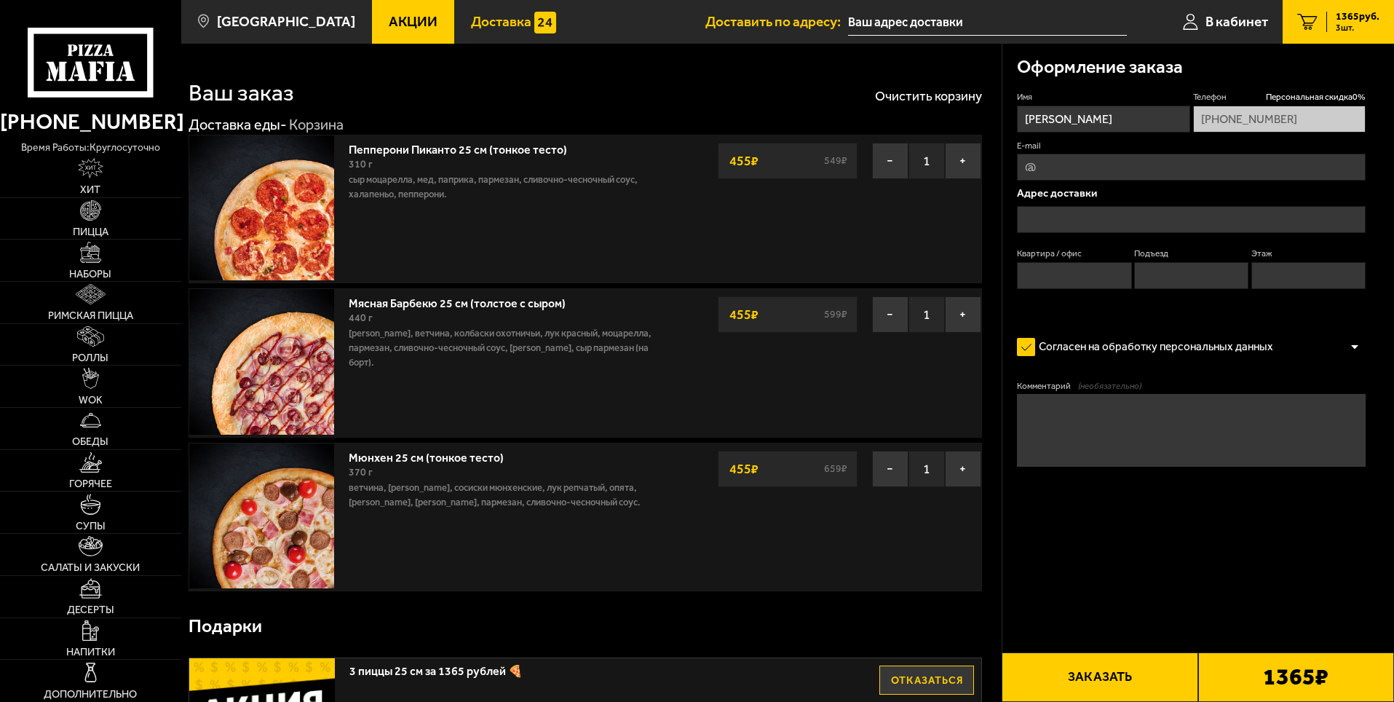
click at [472, 33] on link "Доставка" at bounding box center [513, 22] width 119 height 44
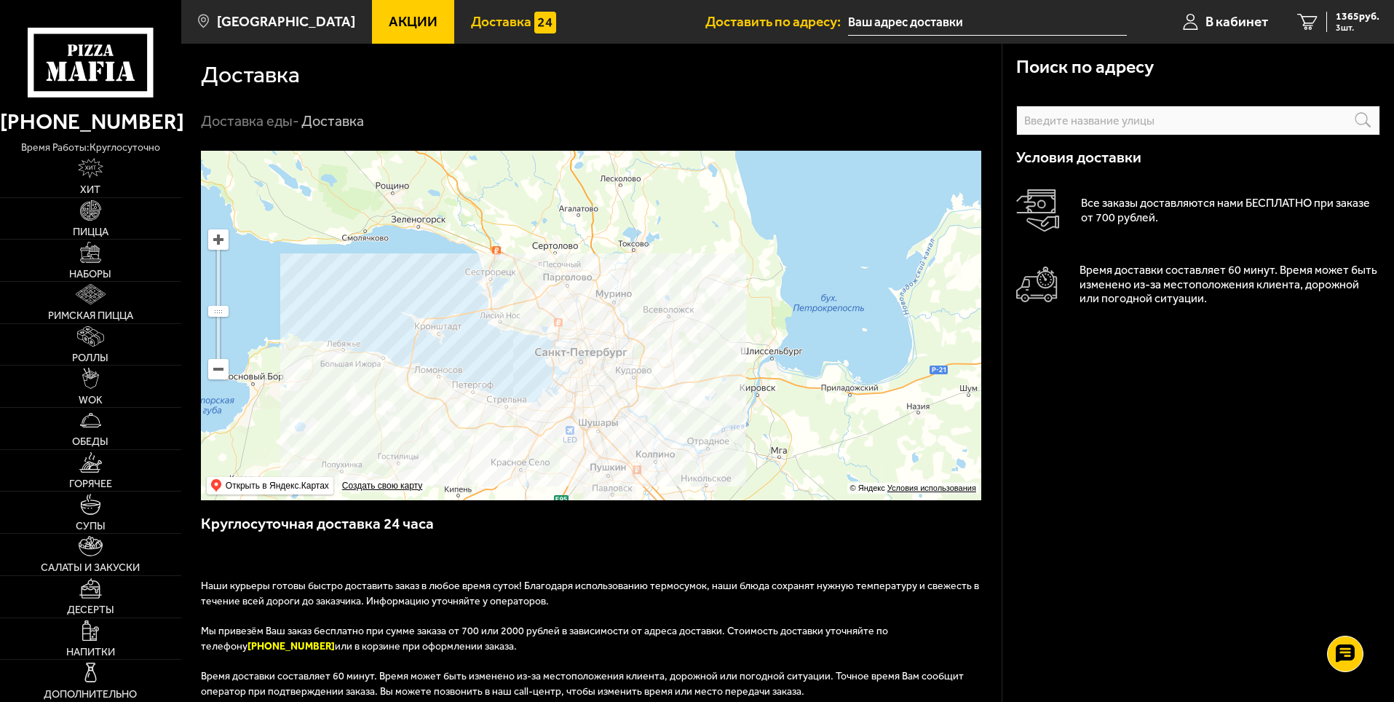
drag, startPoint x: 593, startPoint y: 265, endPoint x: 597, endPoint y: 301, distance: 35.9
click at [597, 301] on ymaps at bounding box center [591, 326] width 781 height 350
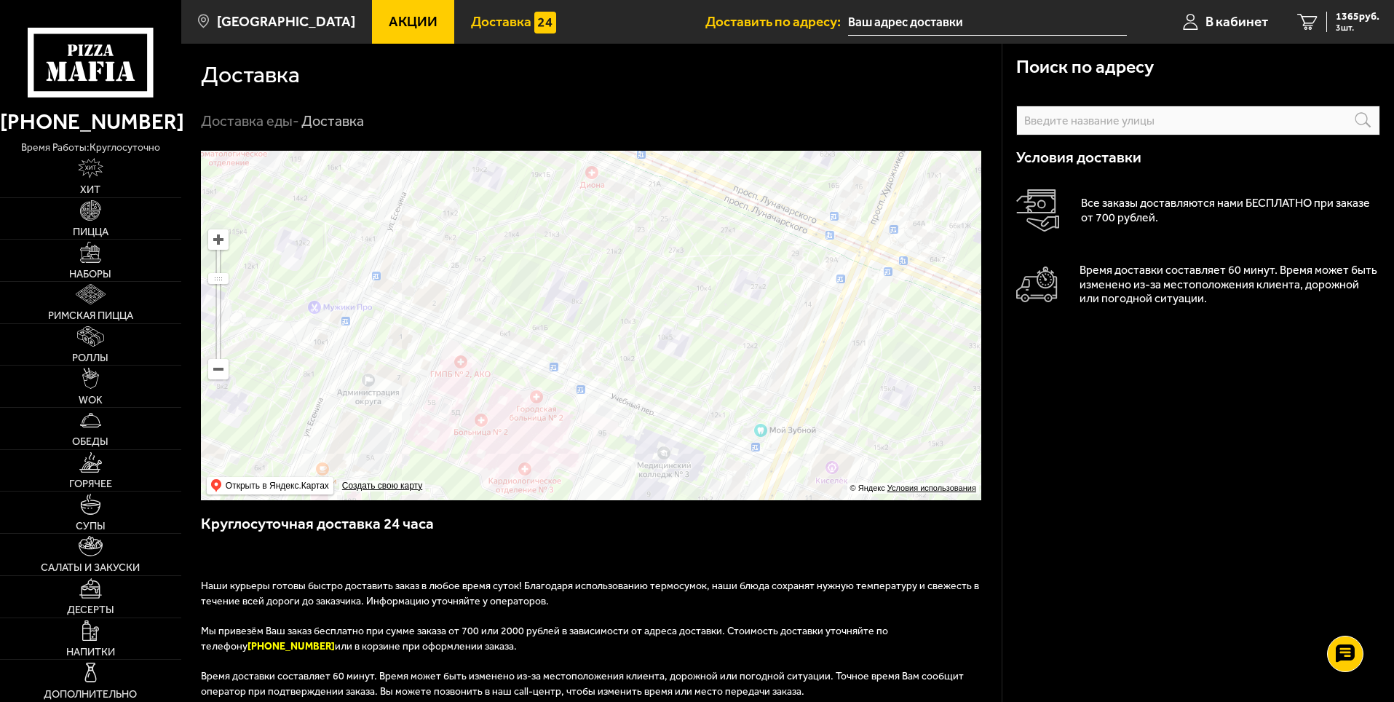
click at [504, 329] on ymaps at bounding box center [591, 326] width 781 height 350
click at [495, 338] on ymaps at bounding box center [591, 326] width 781 height 350
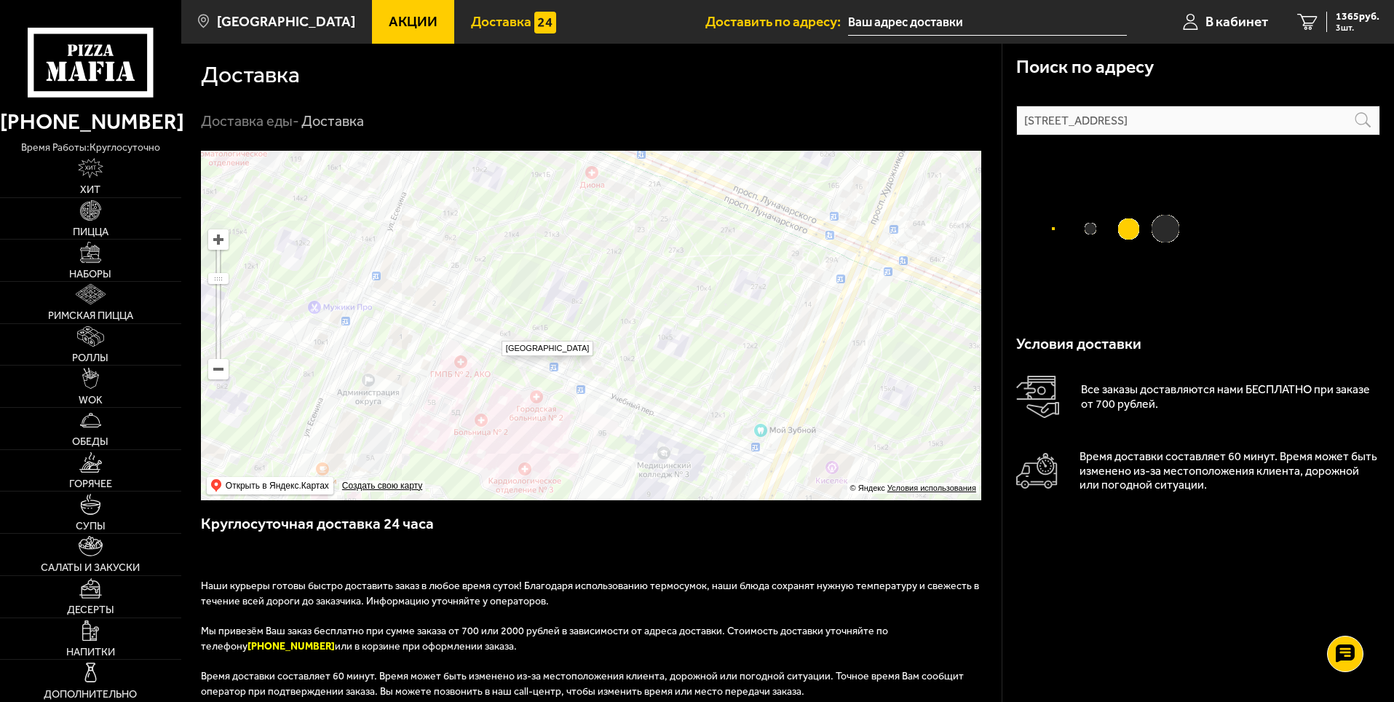
click at [494, 329] on ymaps at bounding box center [591, 326] width 781 height 350
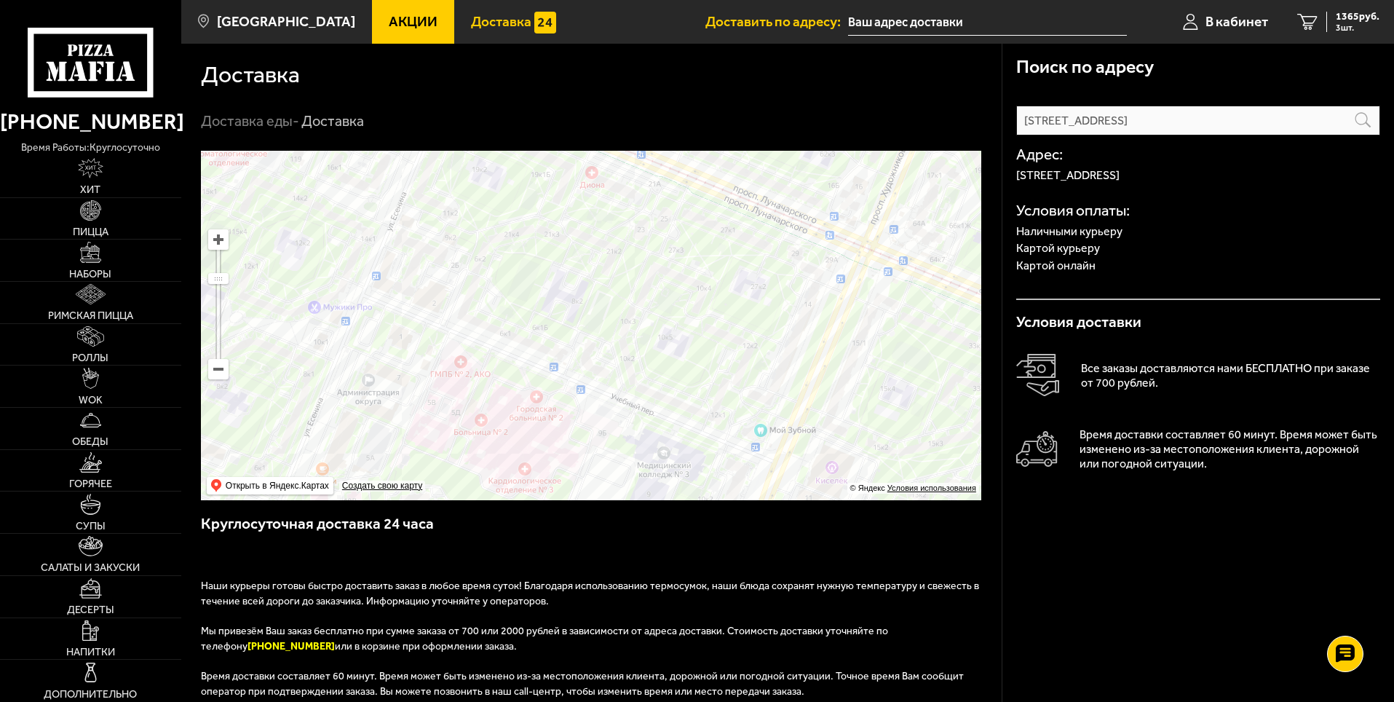
click at [1367, 128] on input "[STREET_ADDRESS]" at bounding box center [1199, 121] width 364 height 30
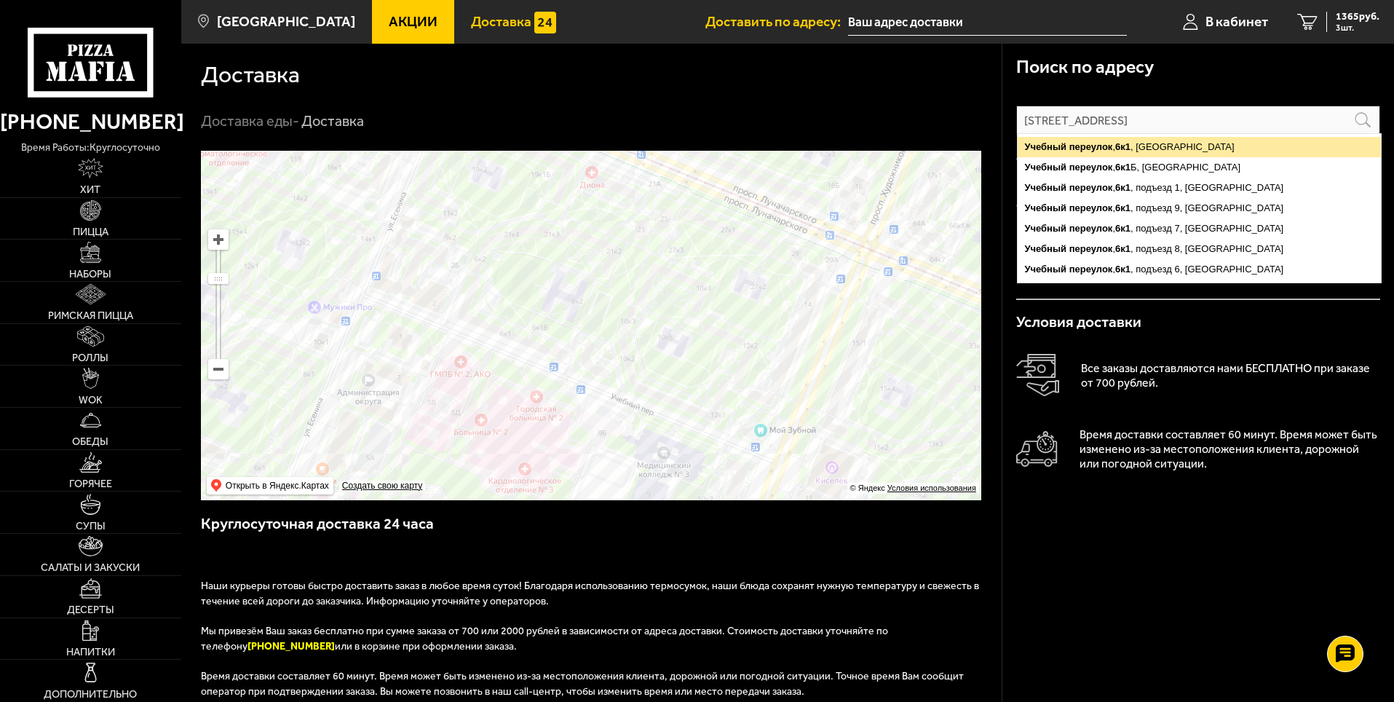
click at [1167, 151] on ymaps "[STREET_ADDRESS]" at bounding box center [1199, 147] width 363 height 20
type input "[STREET_ADDRESS]"
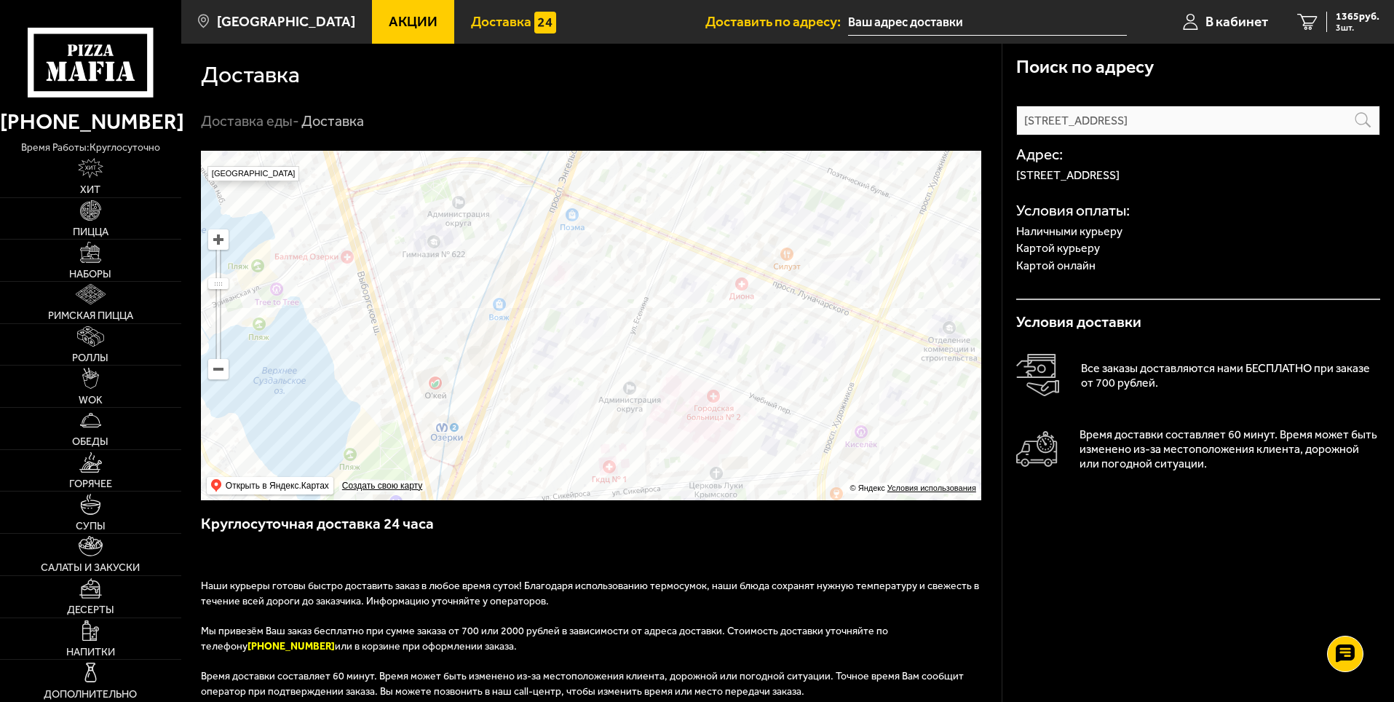
click at [73, 50] on icon at bounding box center [90, 62] width 125 height 69
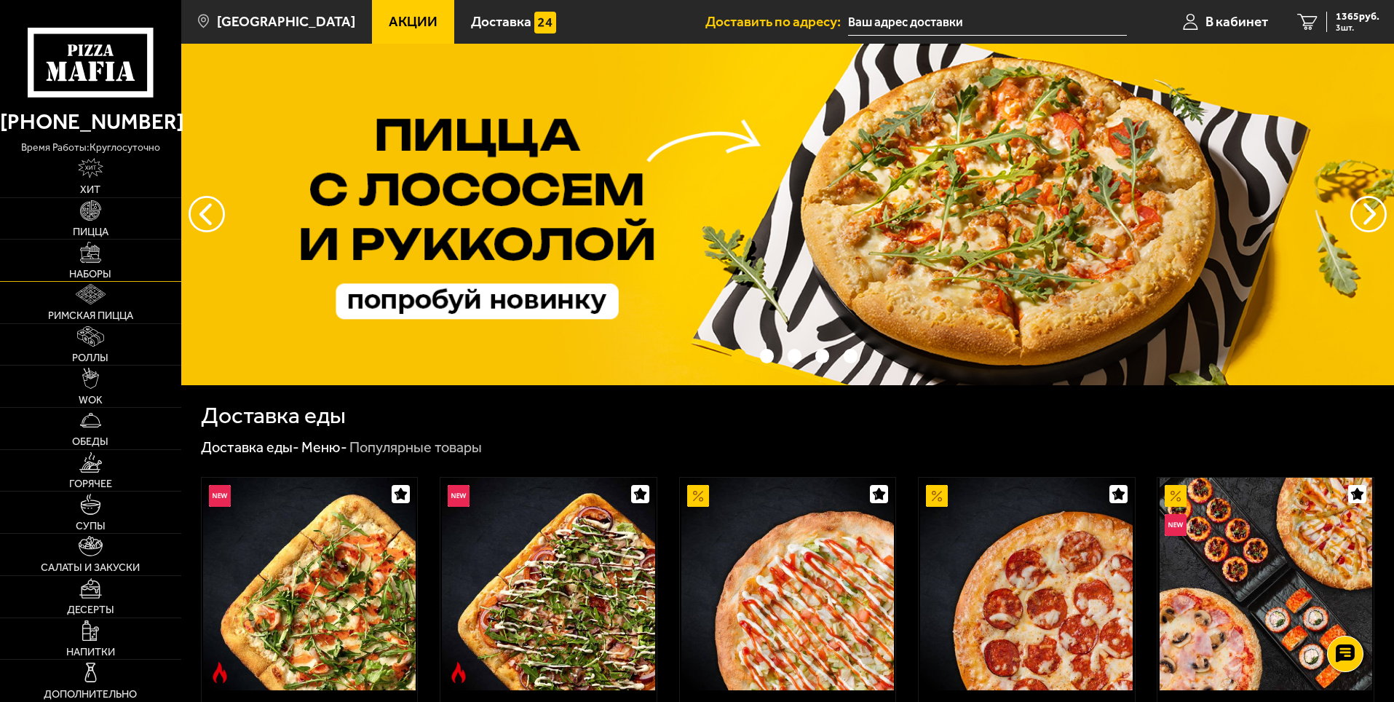
click at [117, 253] on link "Наборы" at bounding box center [90, 261] width 181 height 42
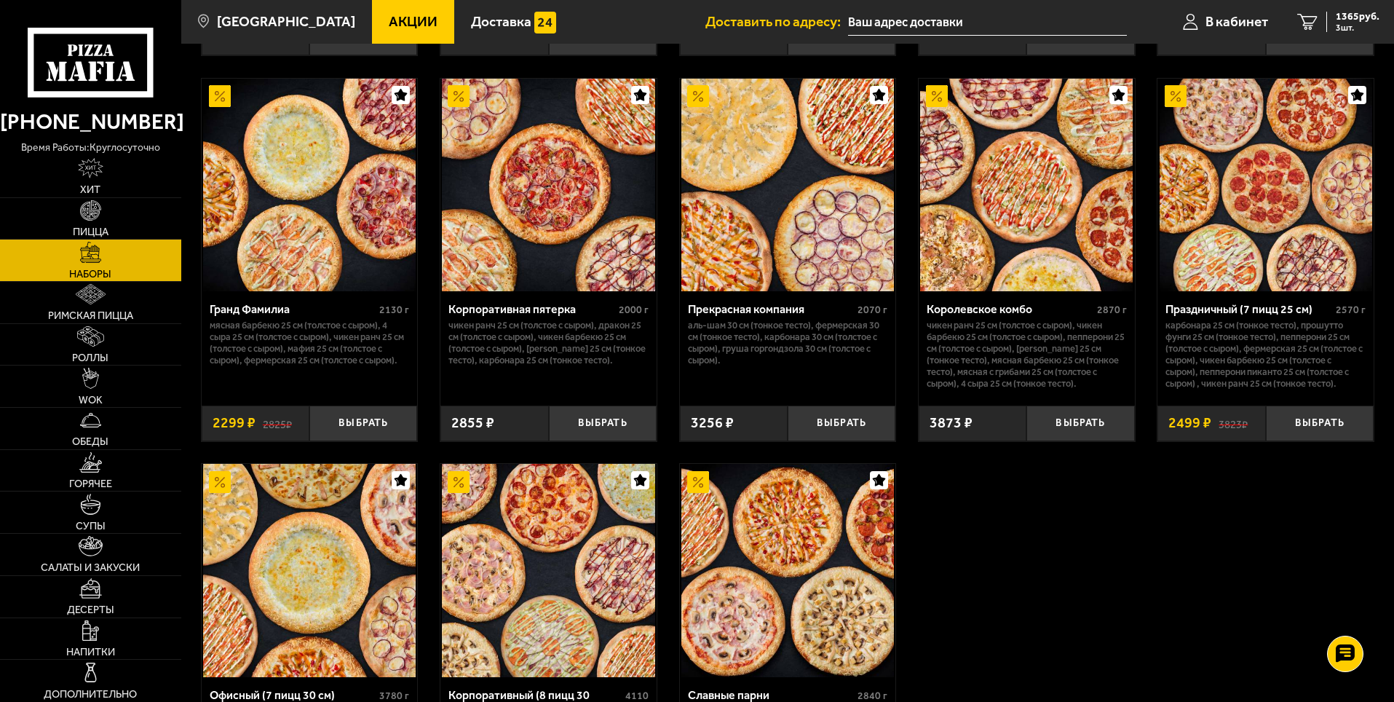
scroll to position [1966, 0]
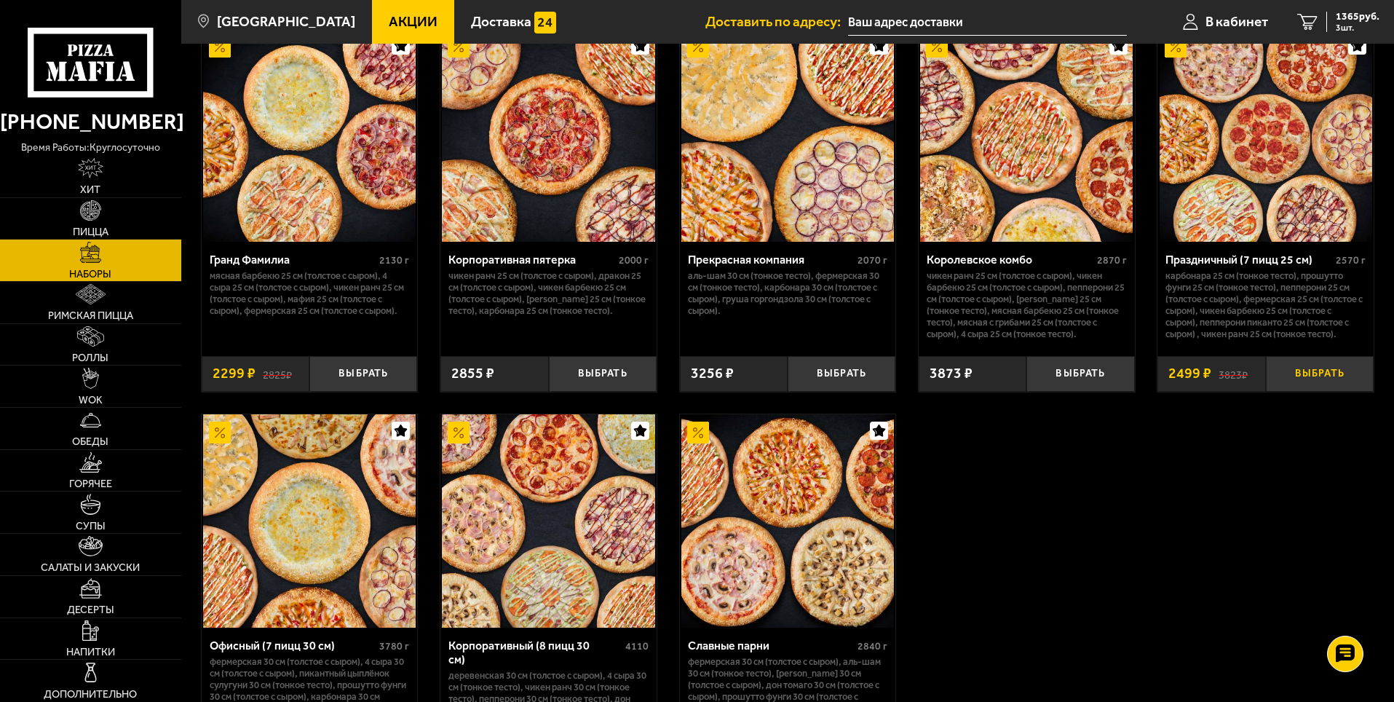
click at [1332, 372] on button "Выбрать" at bounding box center [1320, 374] width 108 height 36
click at [1286, 375] on button "−" at bounding box center [1284, 374] width 36 height 36
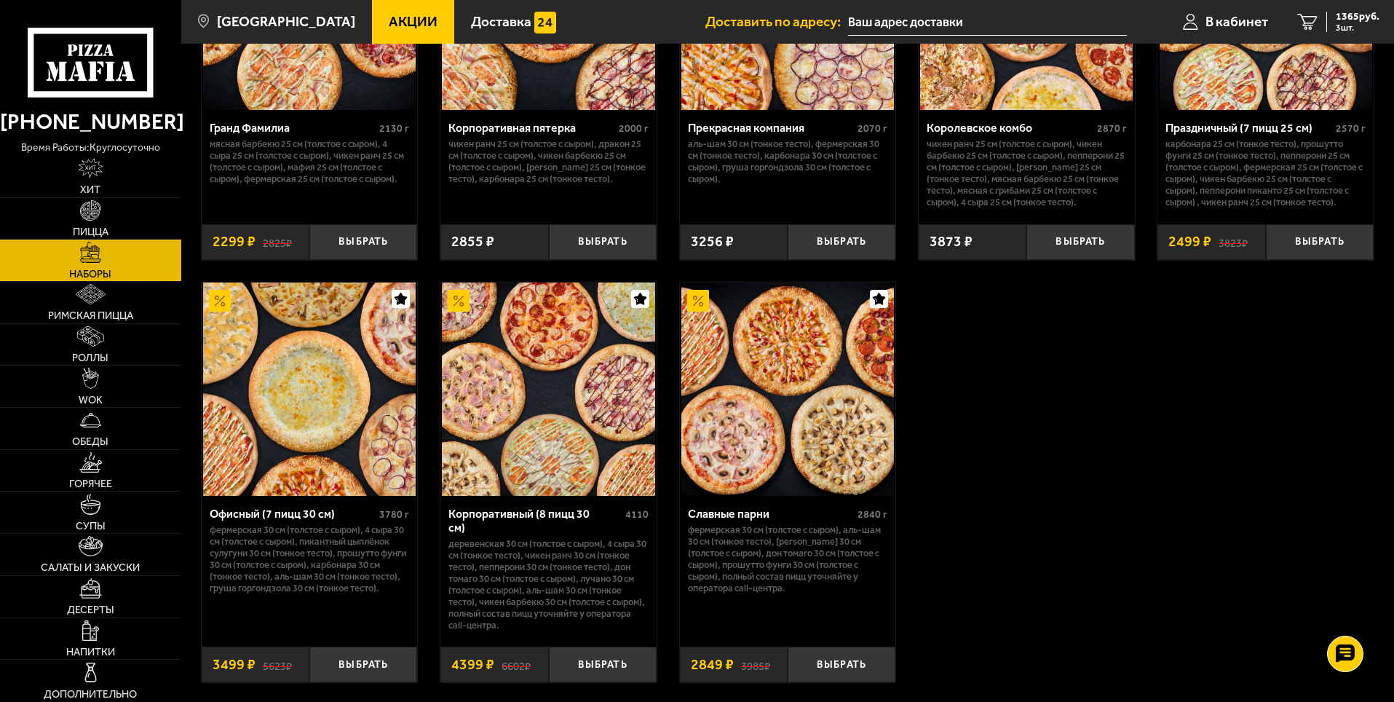
scroll to position [2112, 0]
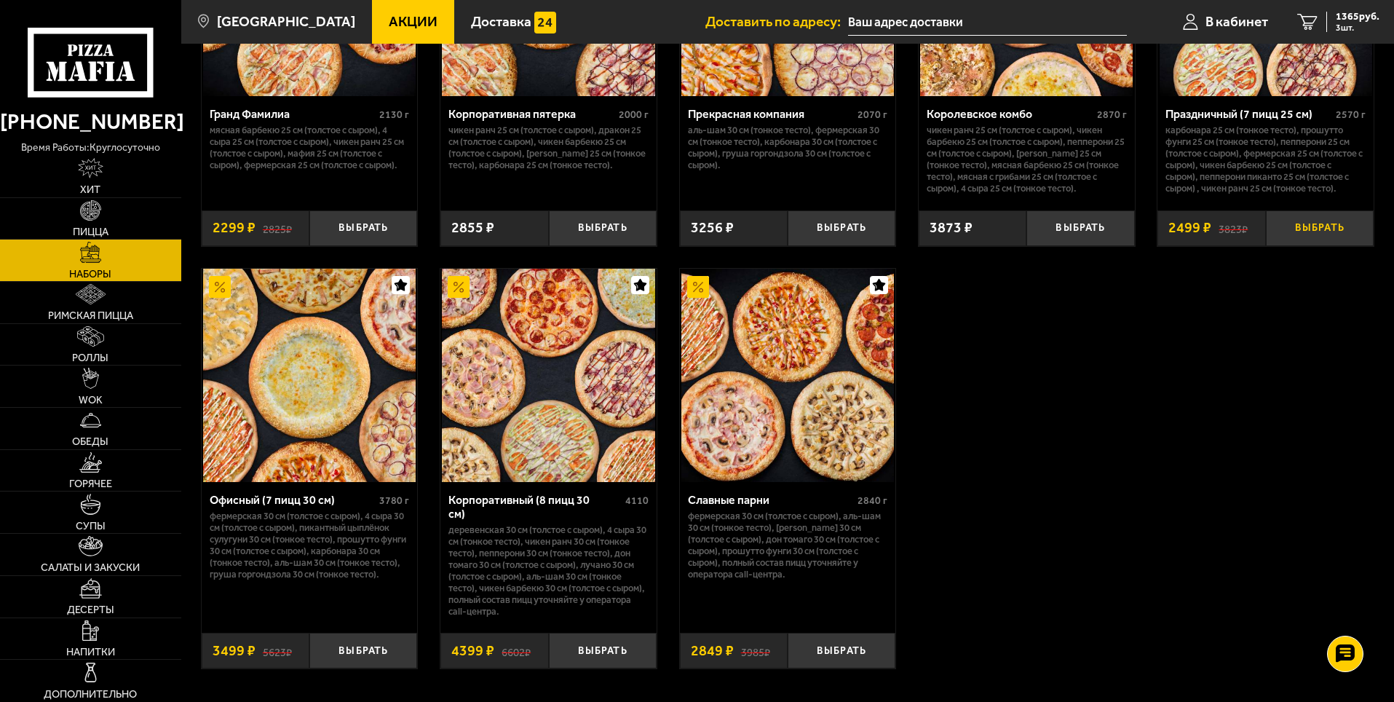
click at [1322, 229] on button "Выбрать" at bounding box center [1320, 228] width 108 height 36
click at [1305, 12] on link "4 3864 руб. 4 шт." at bounding box center [1338, 22] width 111 height 44
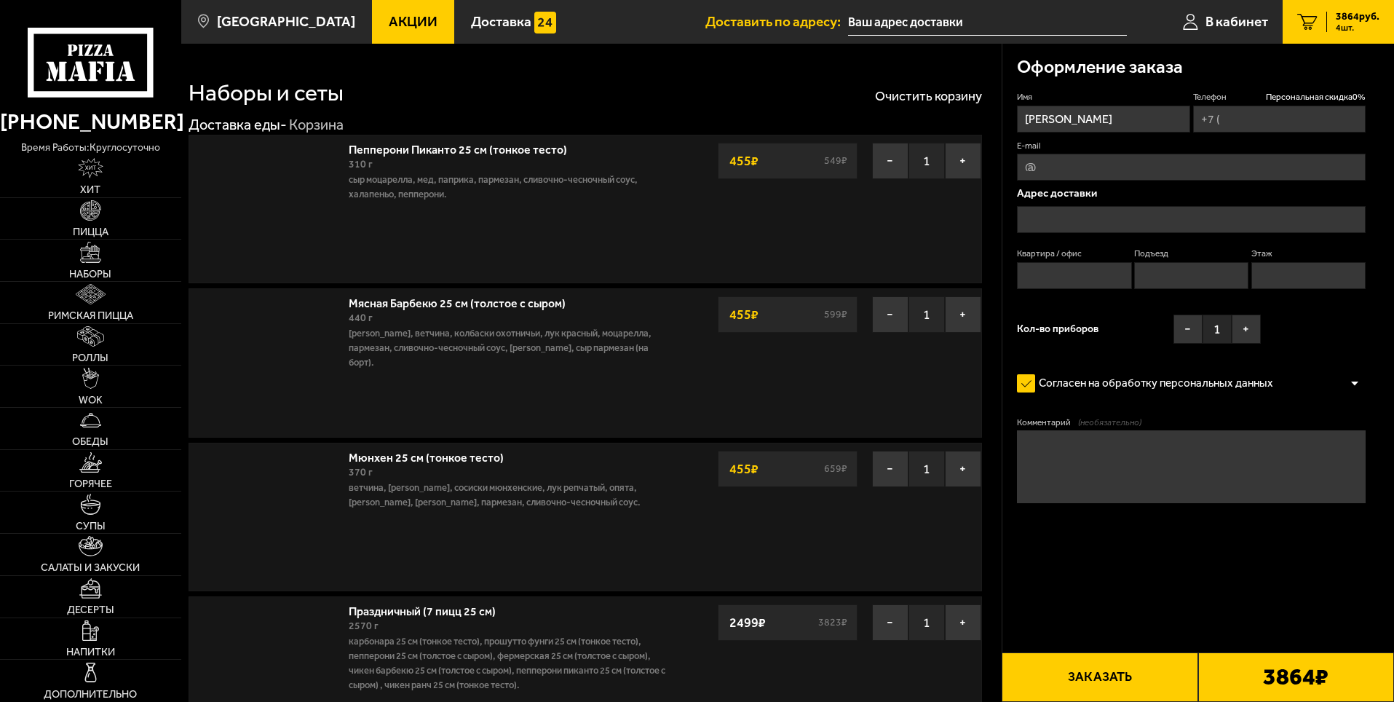
type input "[PHONE_NUMBER]"
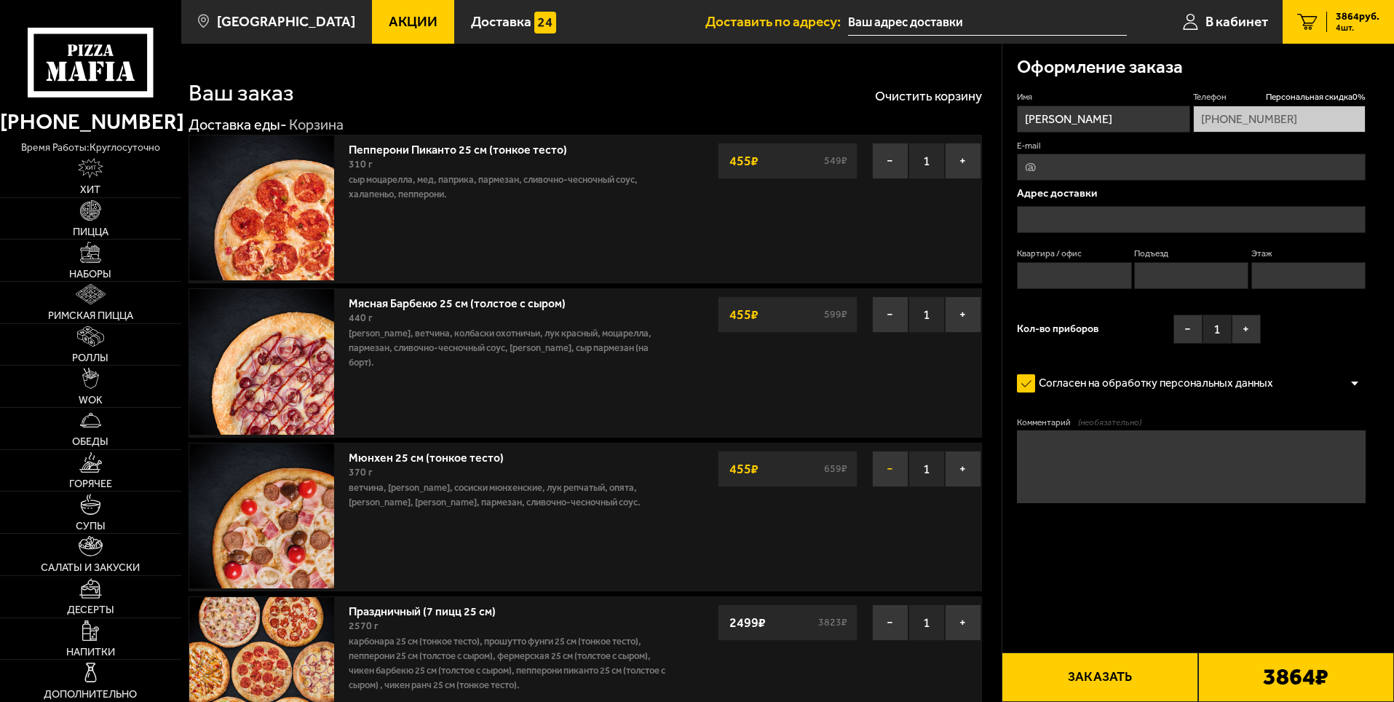
click at [875, 459] on button "−" at bounding box center [890, 469] width 36 height 36
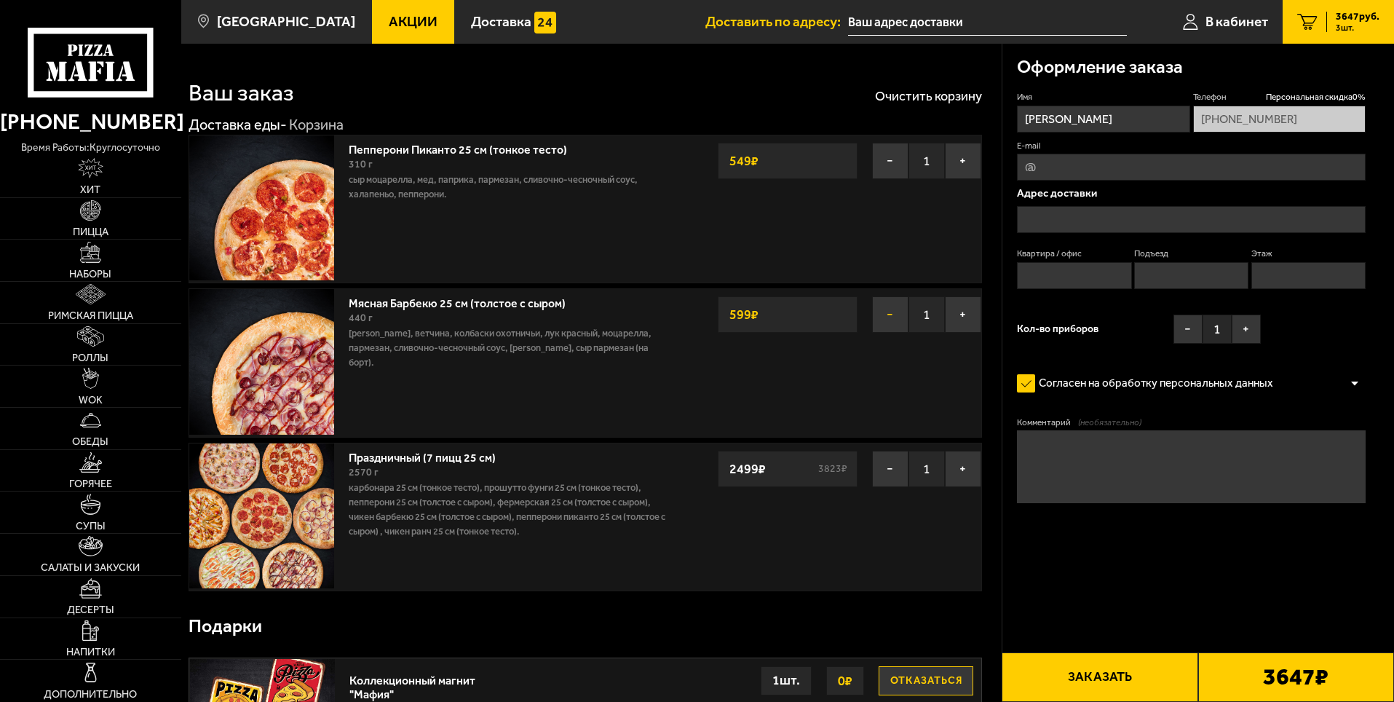
click at [890, 315] on button "−" at bounding box center [890, 314] width 36 height 36
click at [880, 155] on button "−" at bounding box center [890, 161] width 36 height 36
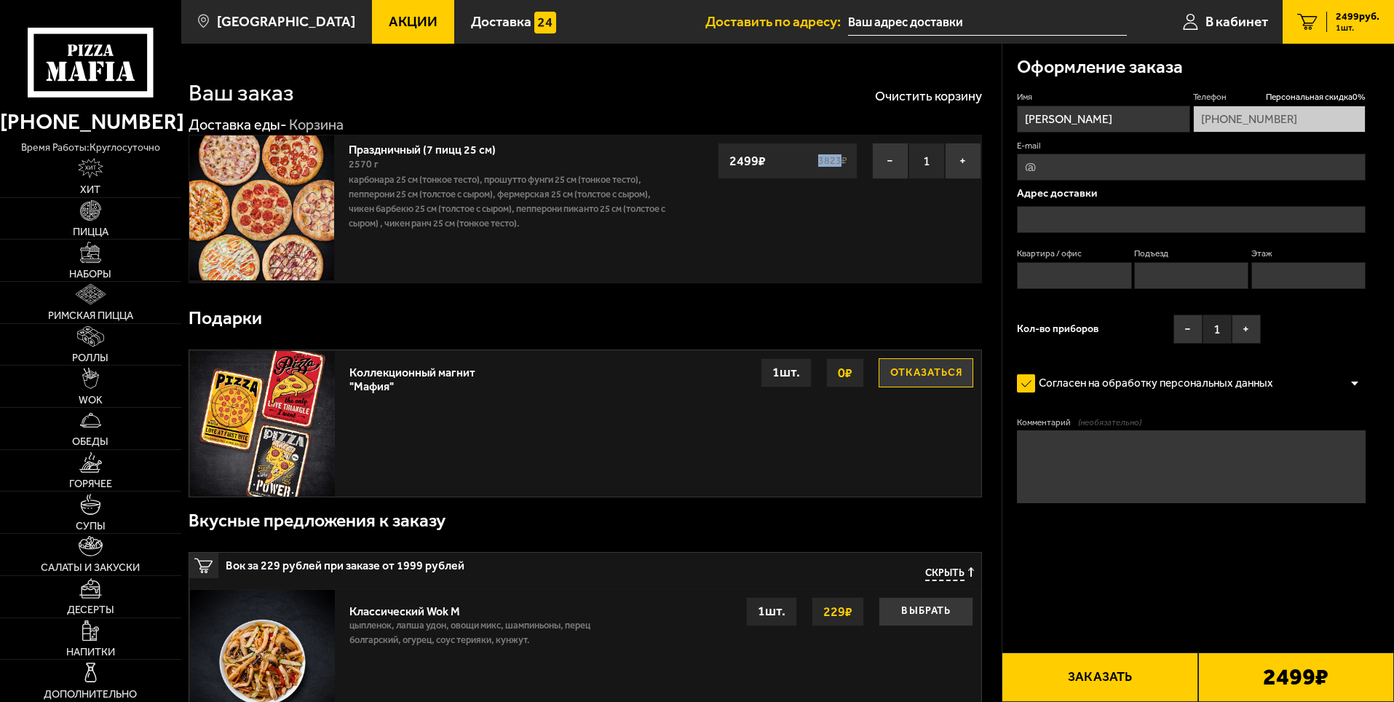
drag, startPoint x: 824, startPoint y: 162, endPoint x: 840, endPoint y: 162, distance: 16.0
click at [840, 162] on s "3823 ₽" at bounding box center [832, 161] width 33 height 10
drag, startPoint x: 765, startPoint y: 160, endPoint x: 716, endPoint y: 158, distance: 48.8
click at [716, 158] on div "Праздничный (7 пицц 25 см) 2570 г Карбонара 25 см (тонкое тесто), Прошутто Фунг…" at bounding box center [586, 209] width 794 height 149
click at [1098, 509] on div "Комментарий (необязательно)" at bounding box center [1191, 465] width 349 height 96
